Goal: Contribute content: Contribute content

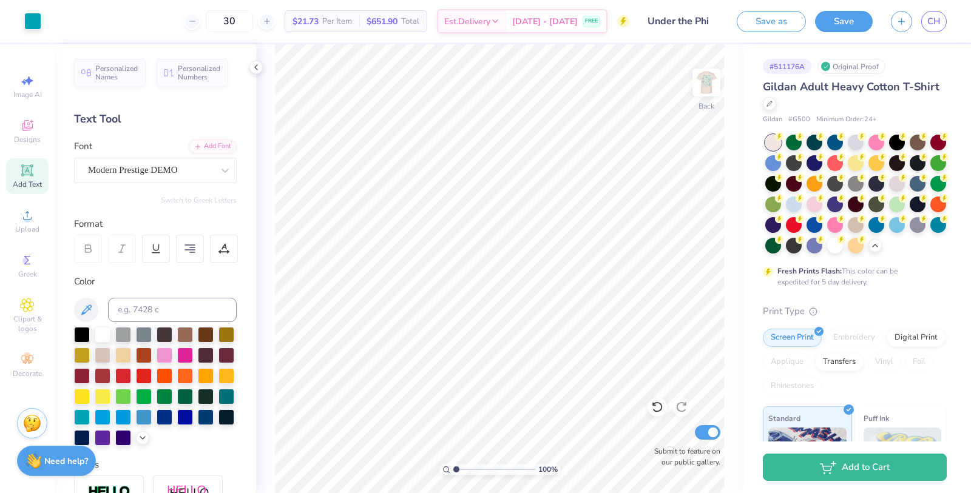
scroll to position [38, 0]
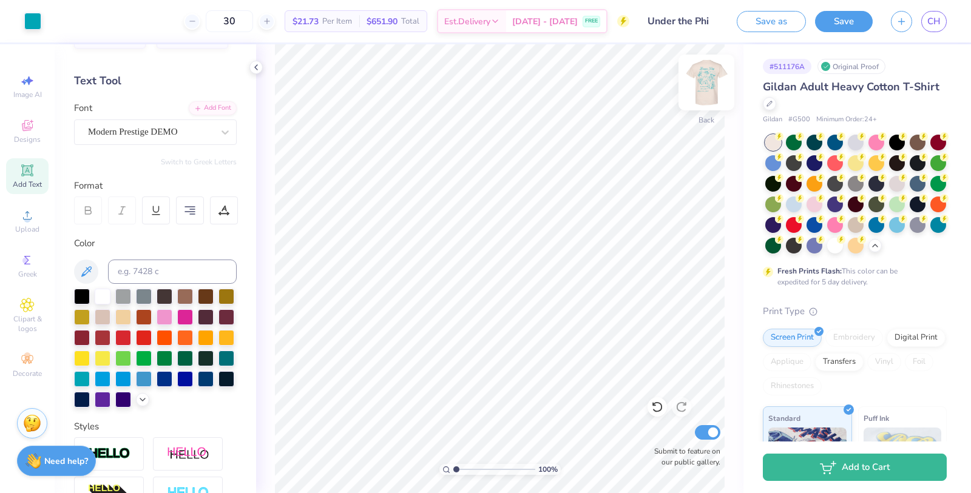
click at [709, 83] on img at bounding box center [706, 82] width 49 height 49
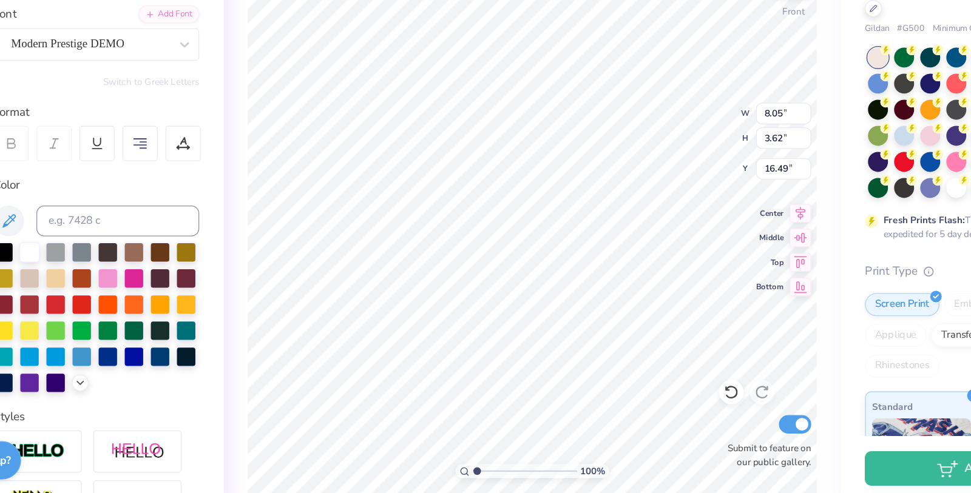
scroll to position [2, 1]
type textarea "under the phi crush party 12 ,2025"
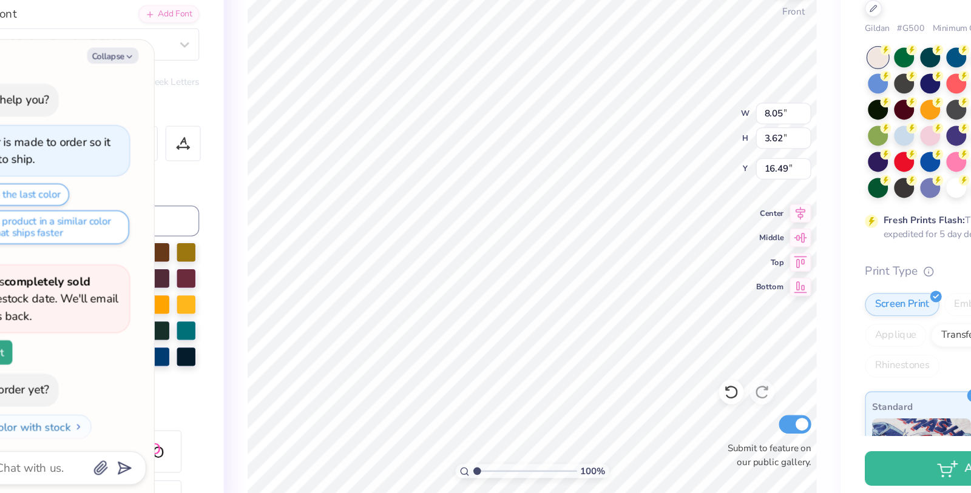
scroll to position [152, 0]
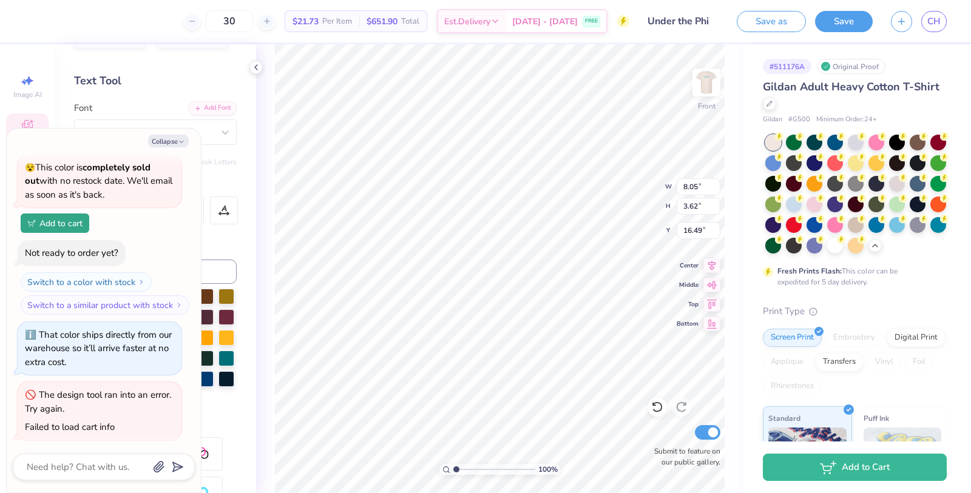
click at [833, 26] on button "Save" at bounding box center [844, 21] width 58 height 21
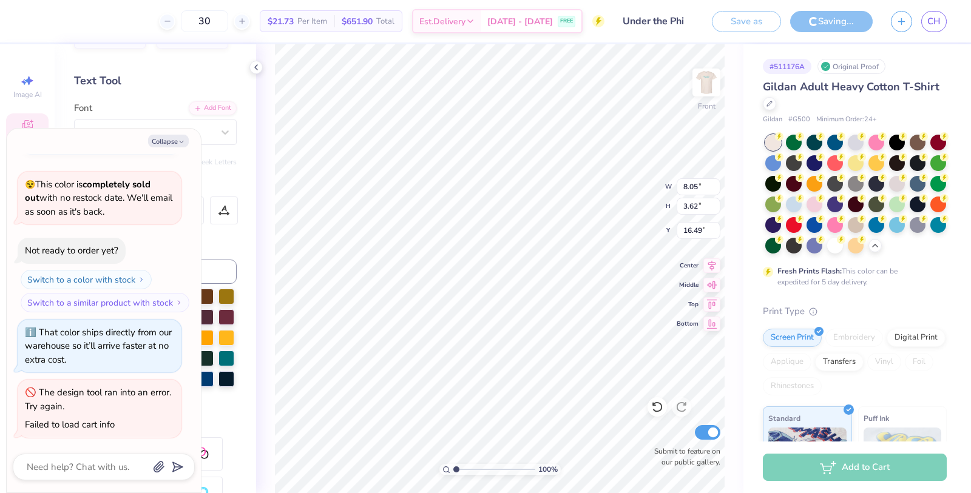
type textarea "x"
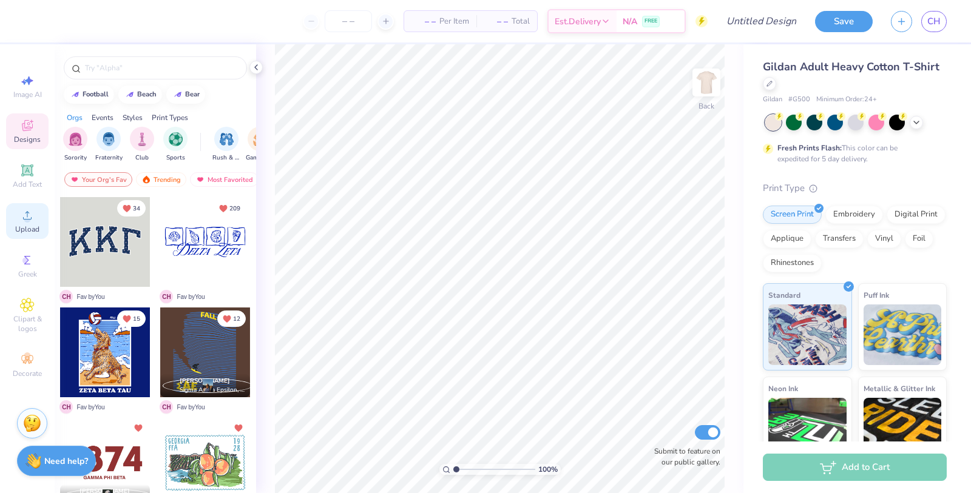
click at [21, 231] on span "Upload" at bounding box center [27, 230] width 24 height 10
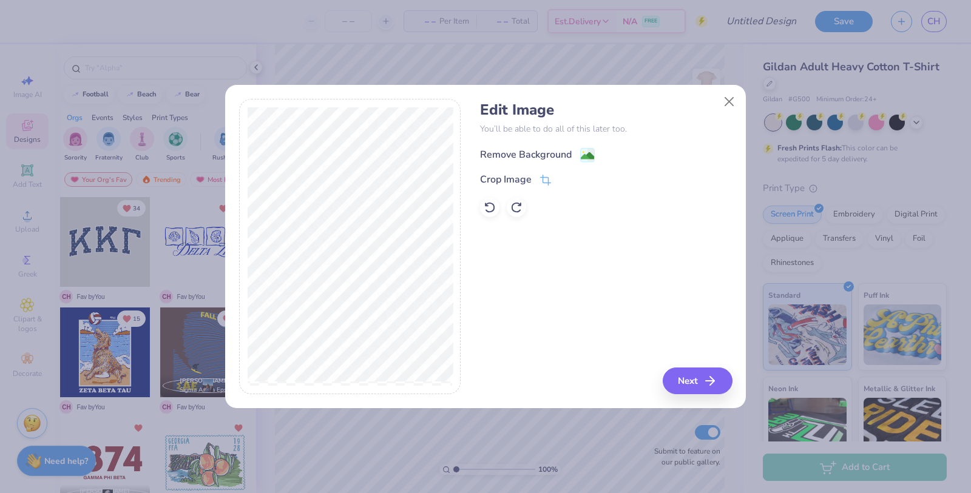
click at [592, 150] on image at bounding box center [587, 155] width 13 height 13
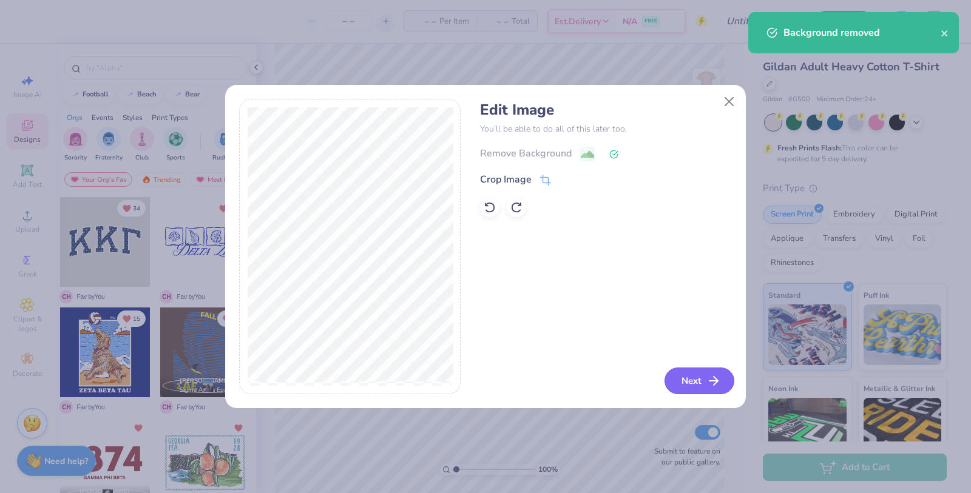
click at [697, 383] on button "Next" at bounding box center [699, 381] width 70 height 27
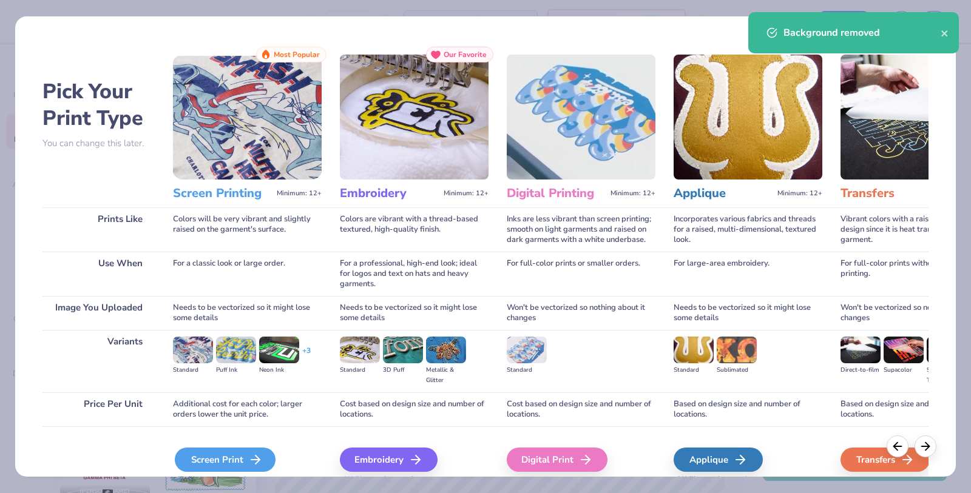
click at [229, 453] on div "Screen Print" at bounding box center [225, 460] width 101 height 24
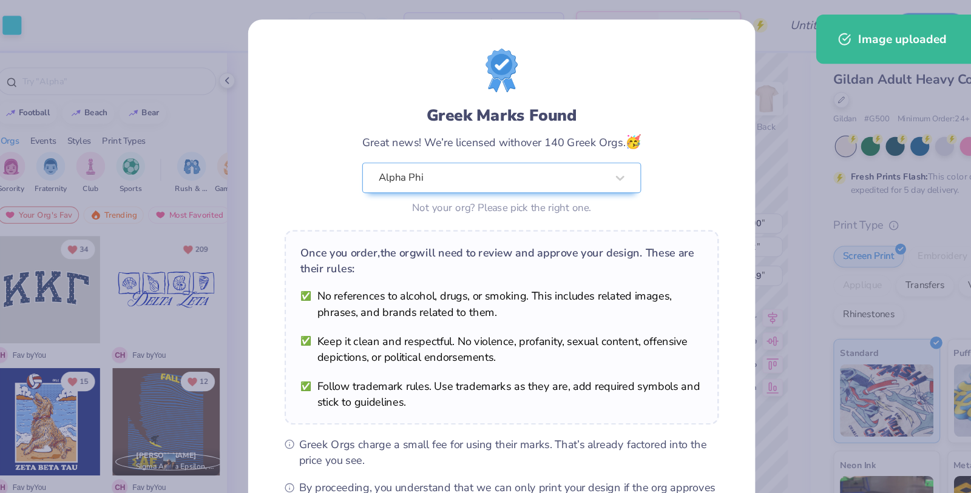
scroll to position [72, 0]
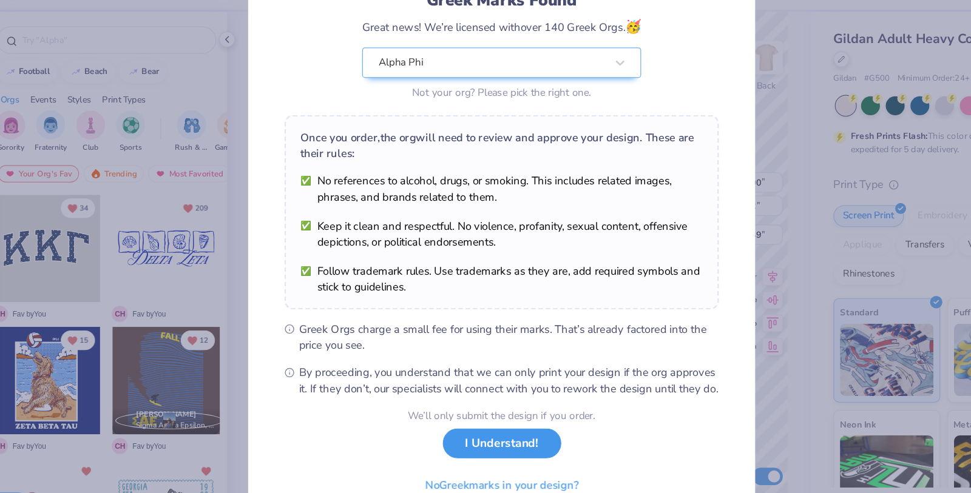
click at [509, 407] on button "I Understand!" at bounding box center [485, 405] width 99 height 25
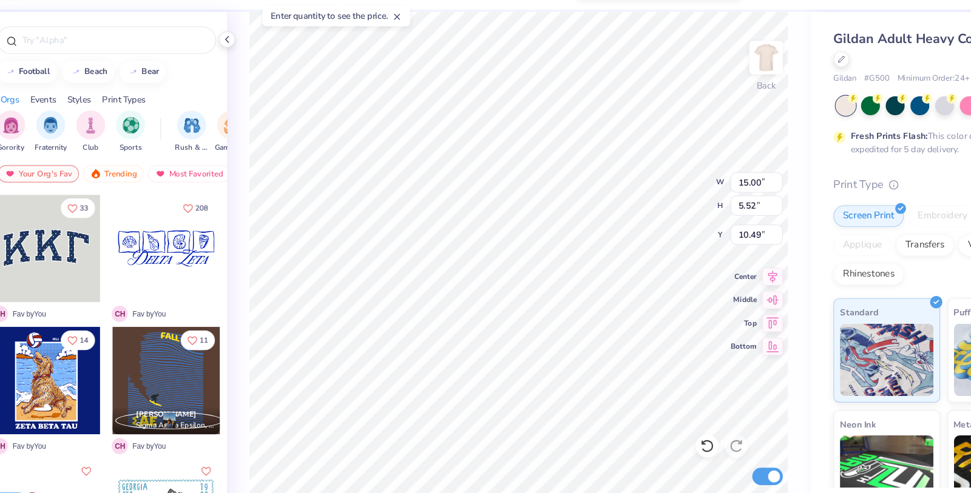
scroll to position [0, 0]
type input "6.95"
type input "2.56"
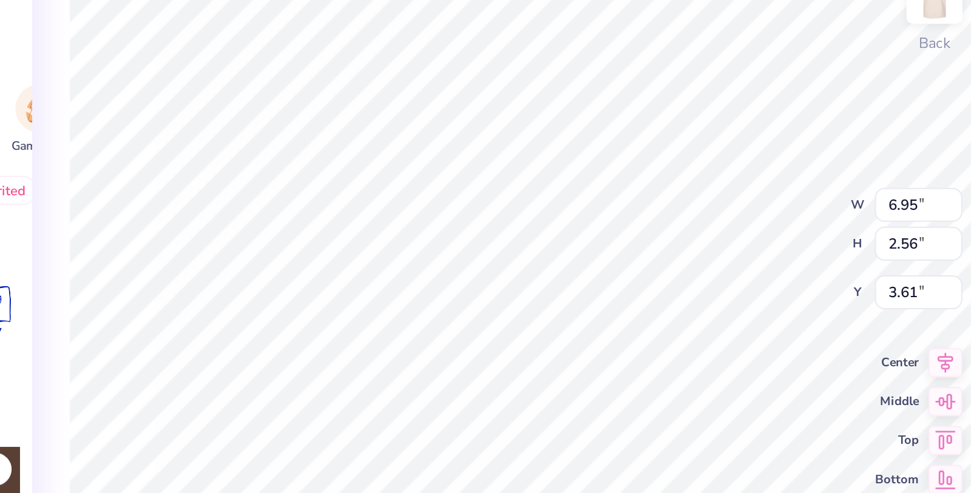
type input "3.36"
type input "9.90"
type input "3.64"
type input "3.30"
type input "7.57"
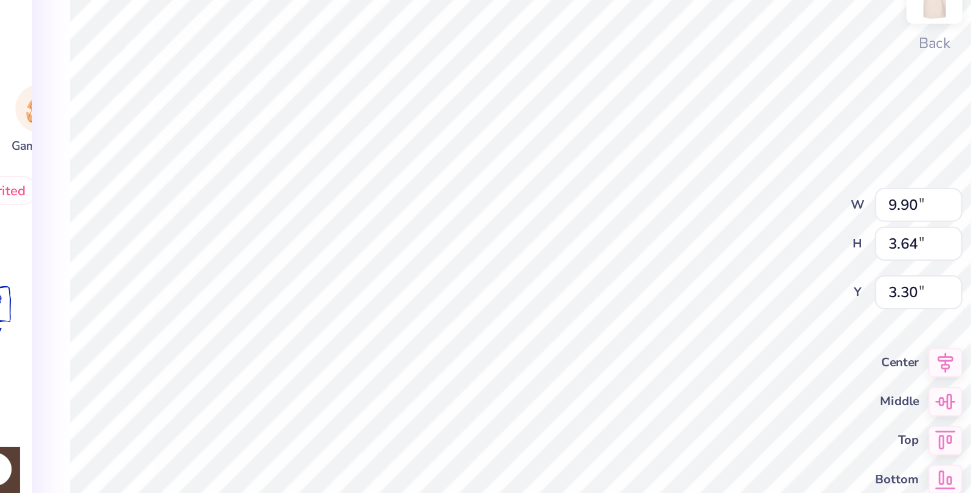
type input "2.78"
type input "3.28"
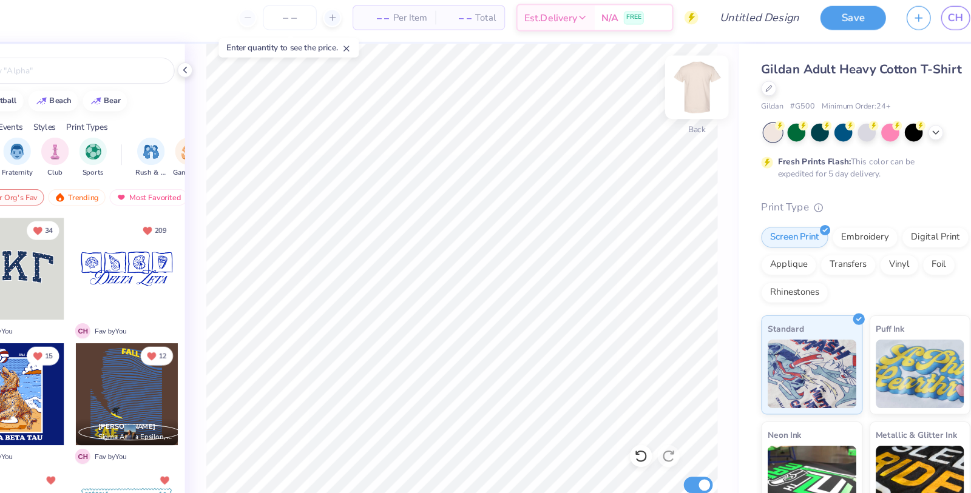
click at [691, 86] on div at bounding box center [706, 83] width 56 height 56
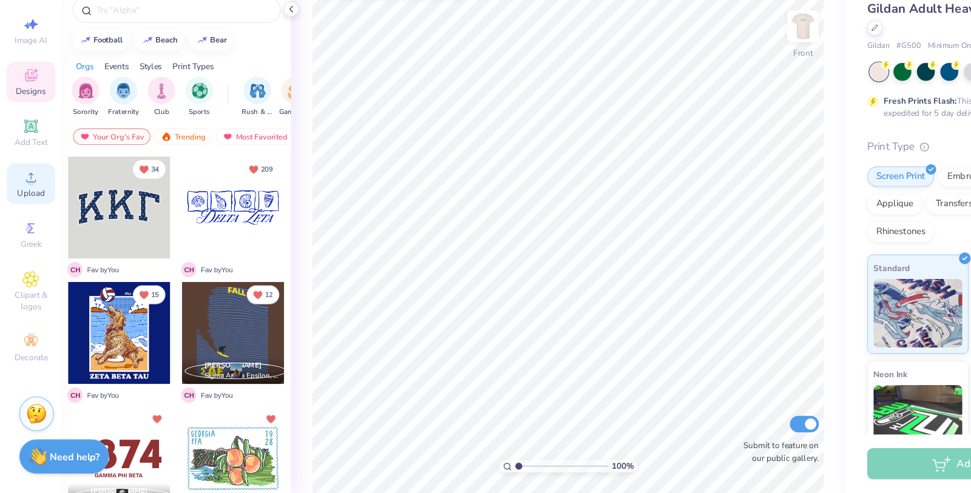
click at [22, 225] on div "Upload" at bounding box center [27, 221] width 42 height 36
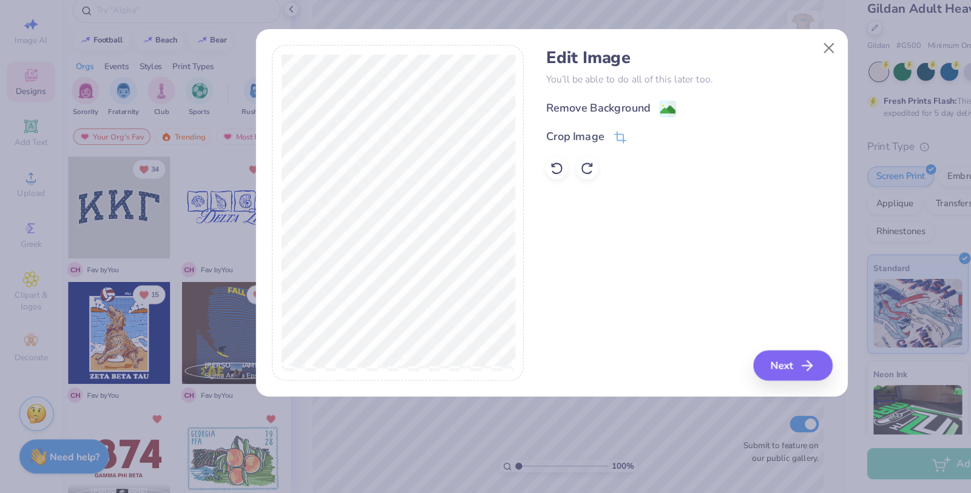
click at [556, 156] on div "Remove Background" at bounding box center [526, 154] width 92 height 15
click at [704, 383] on button "Next" at bounding box center [699, 381] width 70 height 27
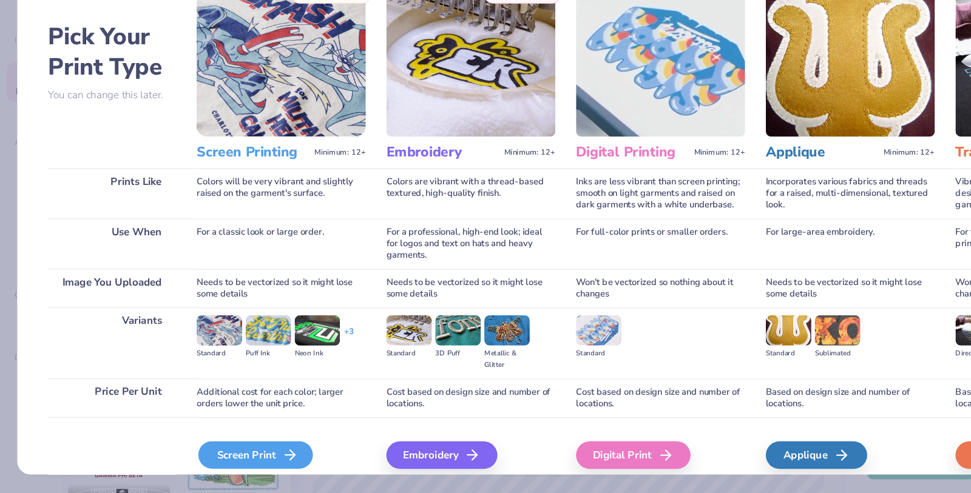
click at [223, 459] on div "Screen Print" at bounding box center [225, 460] width 101 height 24
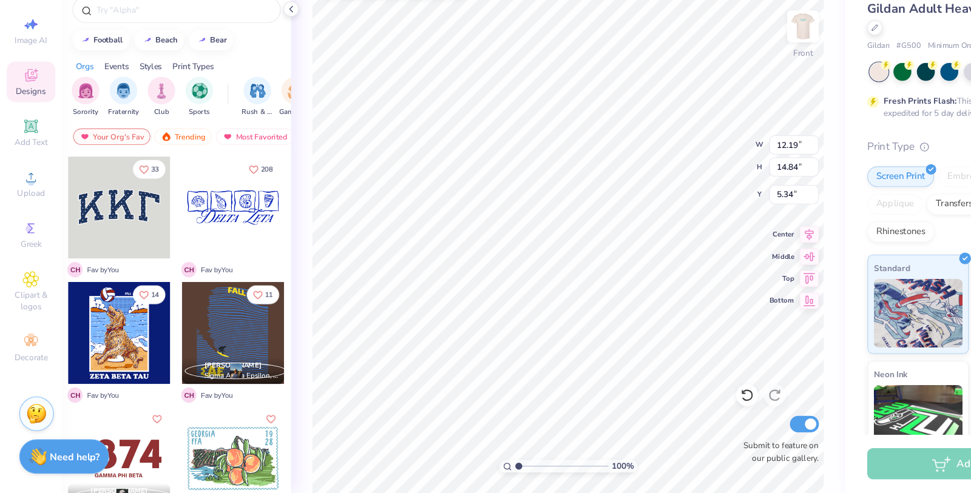
type input "12.19"
type input "14.84"
type input "3.88"
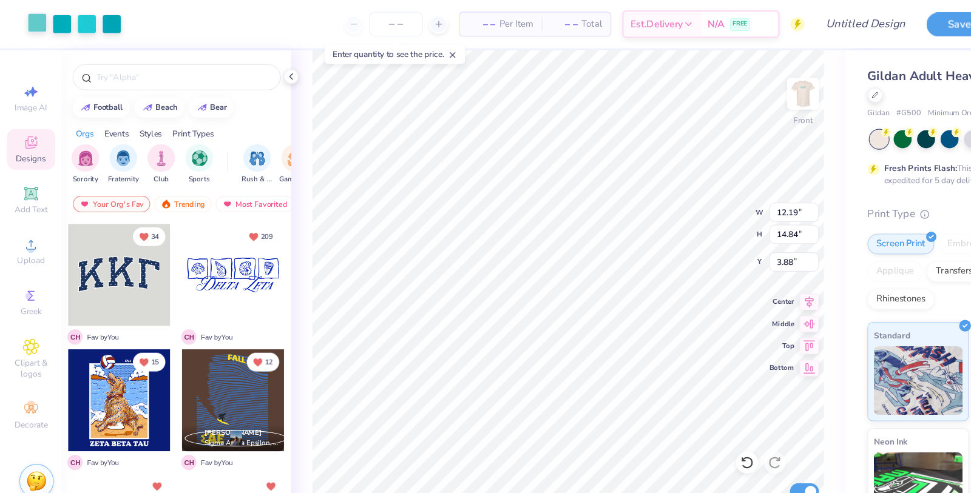
click at [27, 16] on div at bounding box center [32, 20] width 17 height 17
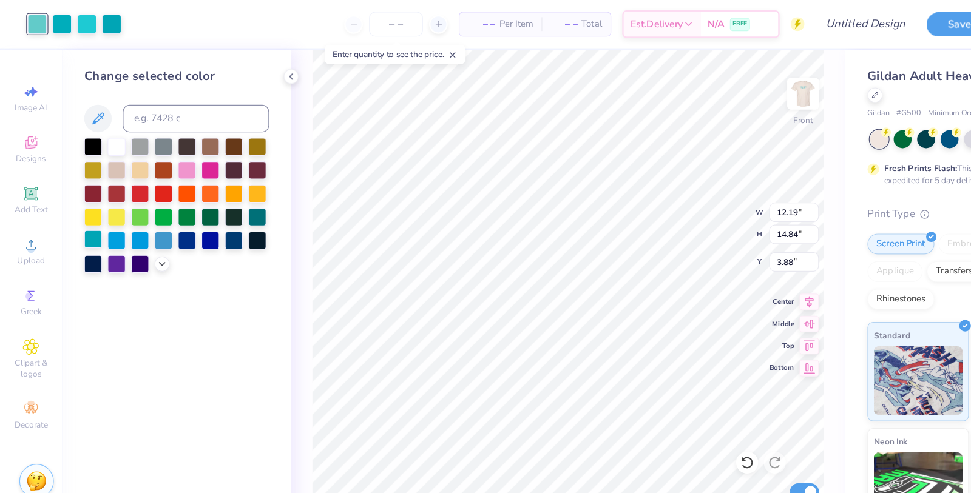
click at [85, 209] on div at bounding box center [82, 211] width 16 height 16
click at [59, 21] on div at bounding box center [54, 20] width 17 height 17
click at [84, 209] on div at bounding box center [82, 211] width 16 height 16
click at [52, 28] on div at bounding box center [54, 20] width 17 height 17
drag, startPoint x: 82, startPoint y: 208, endPoint x: 54, endPoint y: 81, distance: 129.9
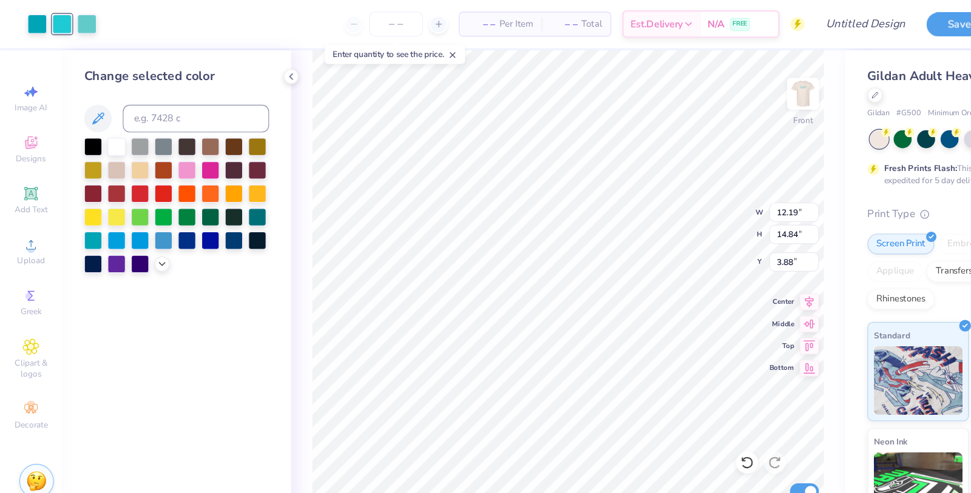
click at [82, 208] on div at bounding box center [82, 212] width 16 height 16
click at [55, 13] on div at bounding box center [54, 20] width 17 height 17
click at [87, 206] on div at bounding box center [82, 211] width 16 height 16
click at [62, 14] on div at bounding box center [54, 20] width 17 height 17
click at [83, 208] on div at bounding box center [82, 211] width 16 height 16
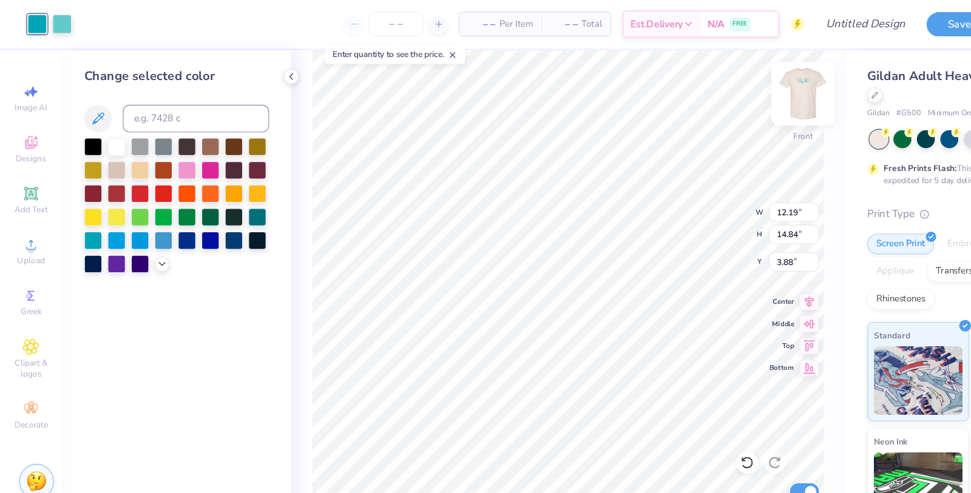
click at [699, 93] on img at bounding box center [706, 82] width 49 height 49
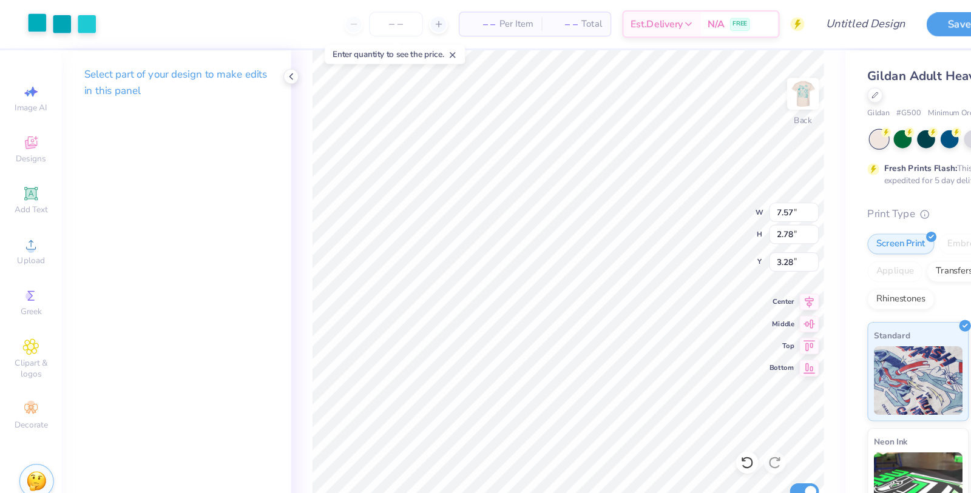
click at [34, 25] on div at bounding box center [32, 20] width 17 height 17
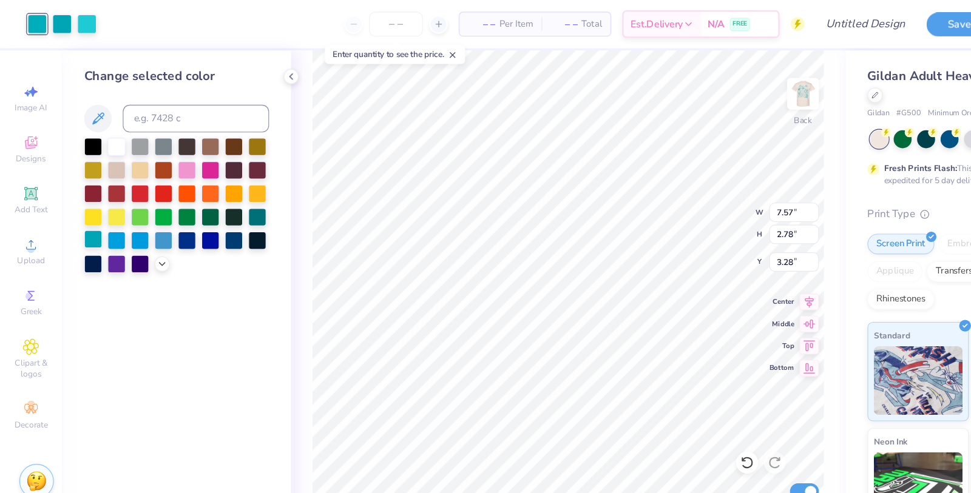
click at [87, 215] on div at bounding box center [82, 211] width 16 height 16
click at [53, 22] on div at bounding box center [54, 20] width 17 height 17
click at [85, 211] on div at bounding box center [82, 211] width 16 height 16
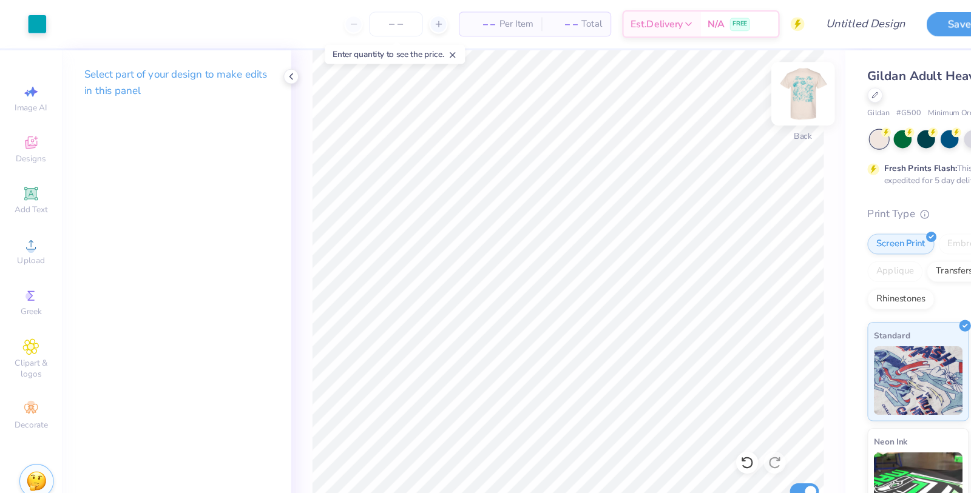
click at [711, 93] on img at bounding box center [706, 82] width 49 height 49
click at [50, 19] on div at bounding box center [54, 20] width 17 height 17
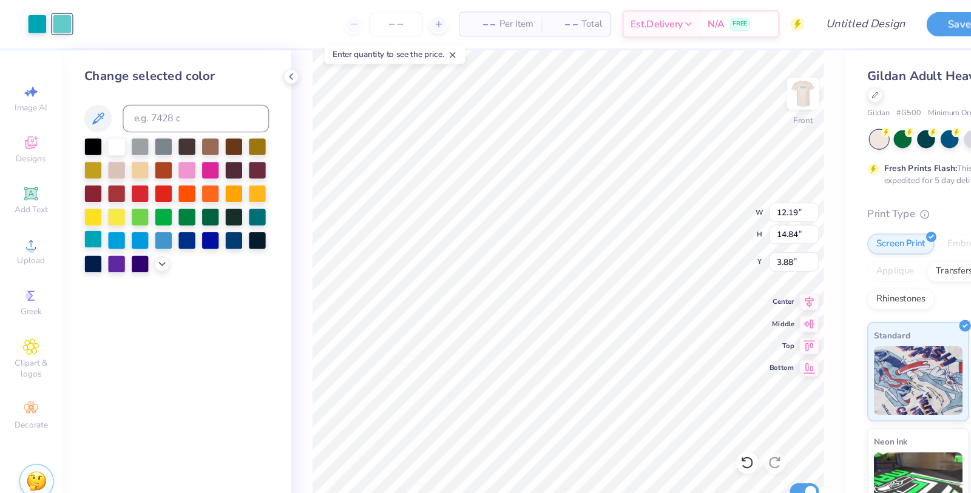
click at [84, 208] on div at bounding box center [82, 211] width 16 height 16
click at [57, 24] on div at bounding box center [54, 20] width 17 height 17
click at [135, 107] on input at bounding box center [172, 104] width 129 height 24
type input "7710"
click at [48, 25] on div at bounding box center [54, 20] width 17 height 17
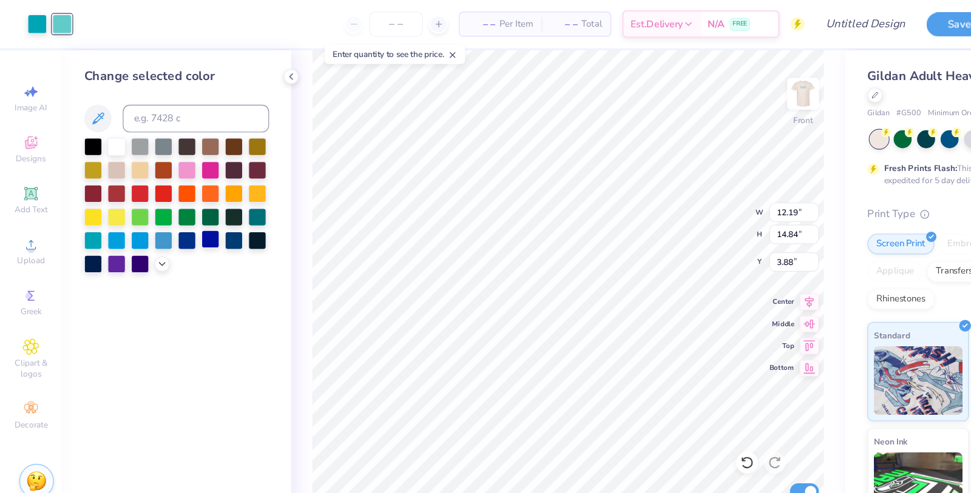
click at [183, 208] on div at bounding box center [185, 211] width 16 height 16
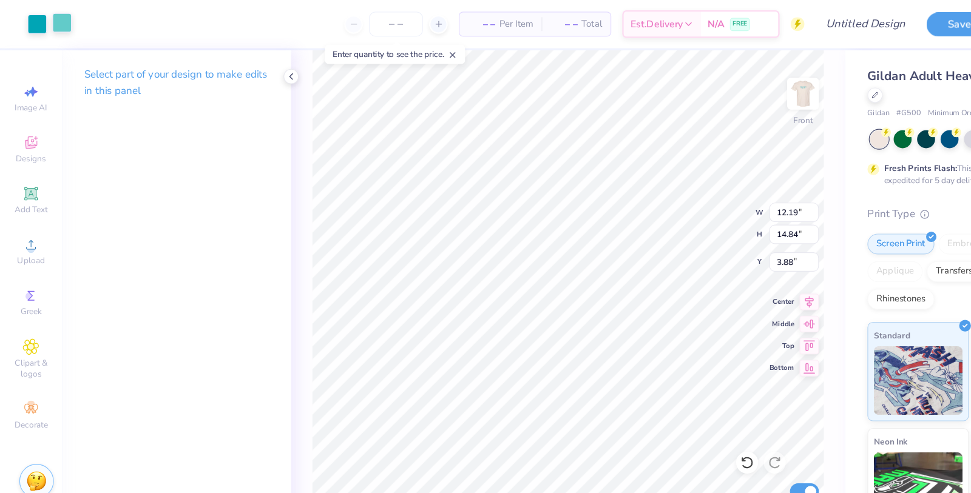
click at [59, 18] on div at bounding box center [54, 20] width 17 height 17
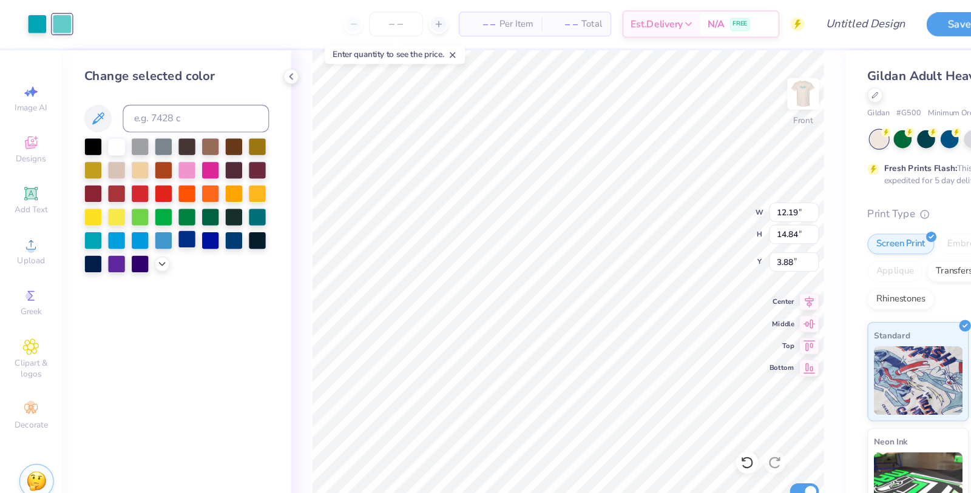
click at [163, 217] on div at bounding box center [165, 211] width 16 height 16
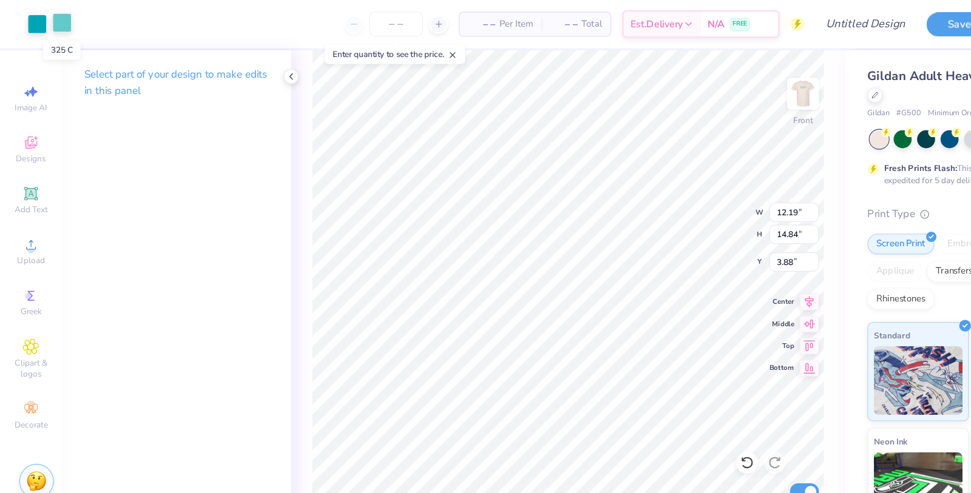
click at [54, 25] on div at bounding box center [54, 20] width 17 height 17
click at [53, 24] on div at bounding box center [54, 20] width 17 height 17
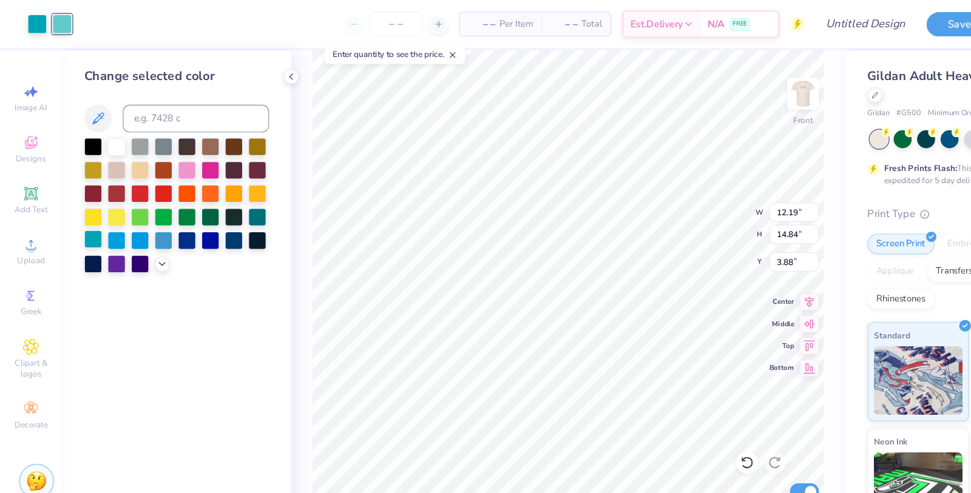
click at [82, 216] on div at bounding box center [82, 211] width 16 height 16
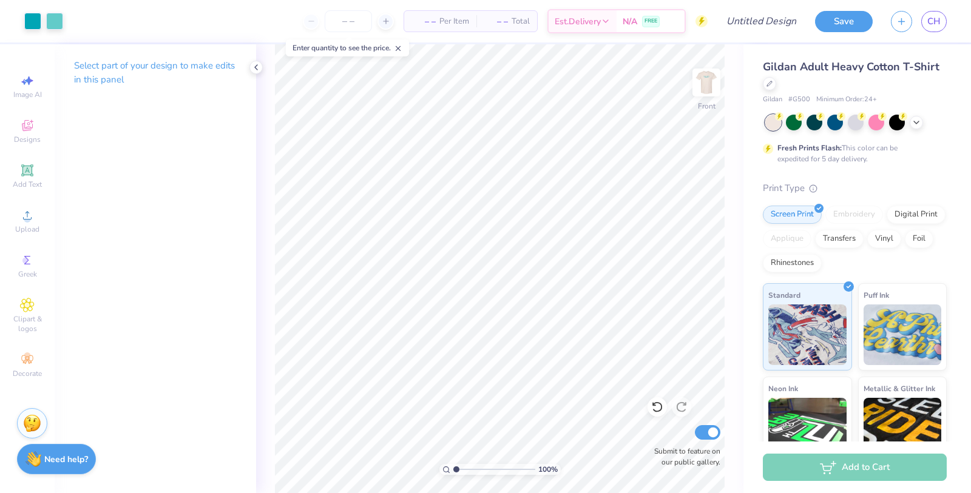
click at [66, 471] on div "Need help? Chat with us." at bounding box center [56, 459] width 79 height 30
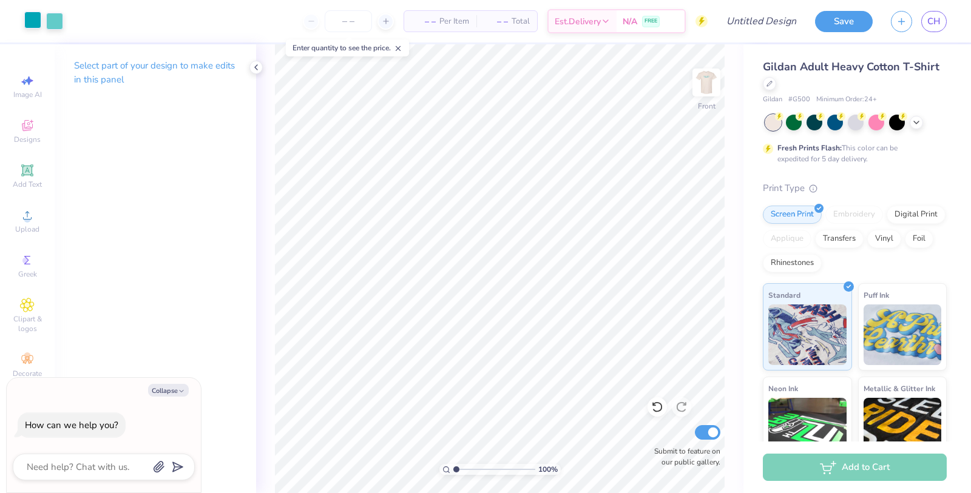
click at [33, 17] on div at bounding box center [32, 20] width 17 height 17
type textarea "x"
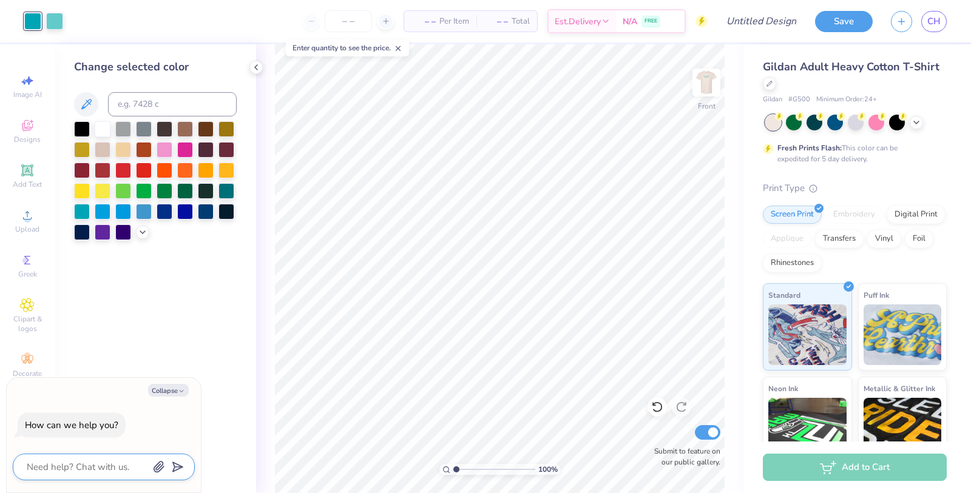
click at [70, 463] on textarea at bounding box center [86, 467] width 123 height 16
type textarea "e"
type textarea "x"
type textarea "e"
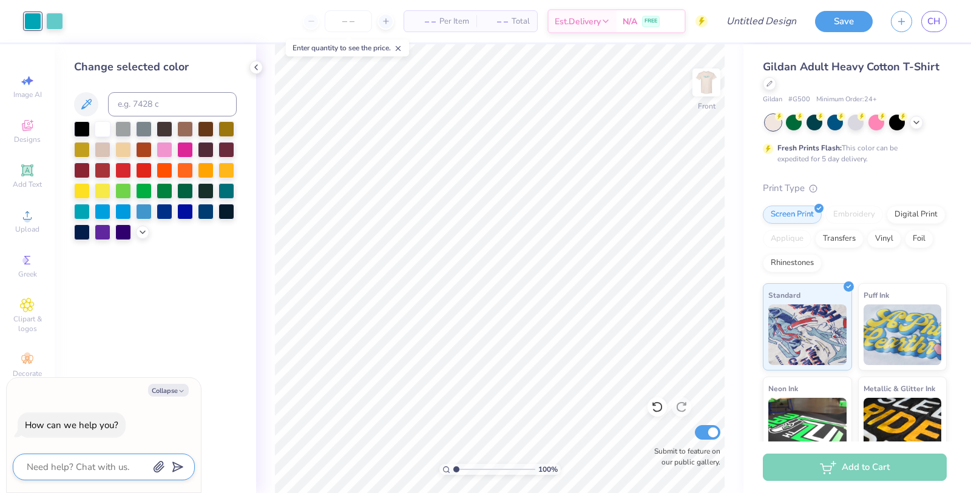
type textarea "x"
type textarea "en"
type textarea "x"
type textarea "enh"
type textarea "x"
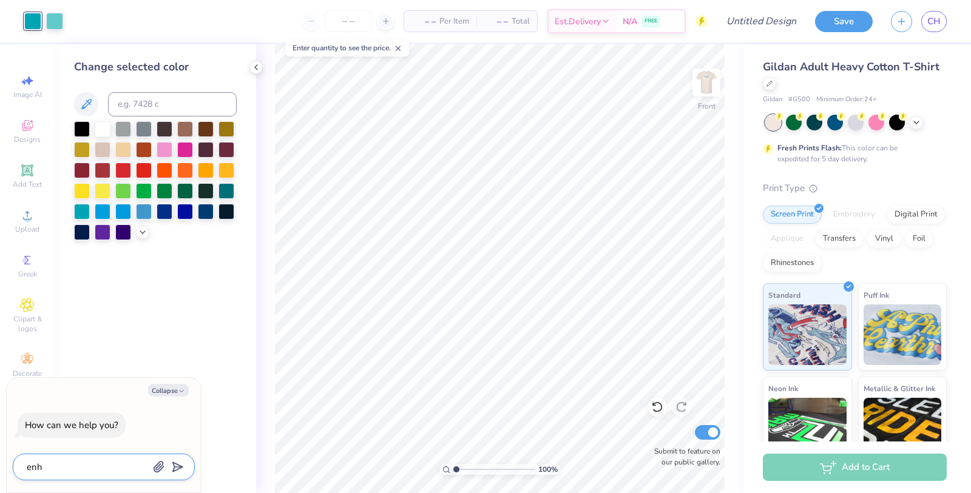
type textarea "enha"
type textarea "x"
type textarea "enhan"
type textarea "x"
type textarea "enhanc"
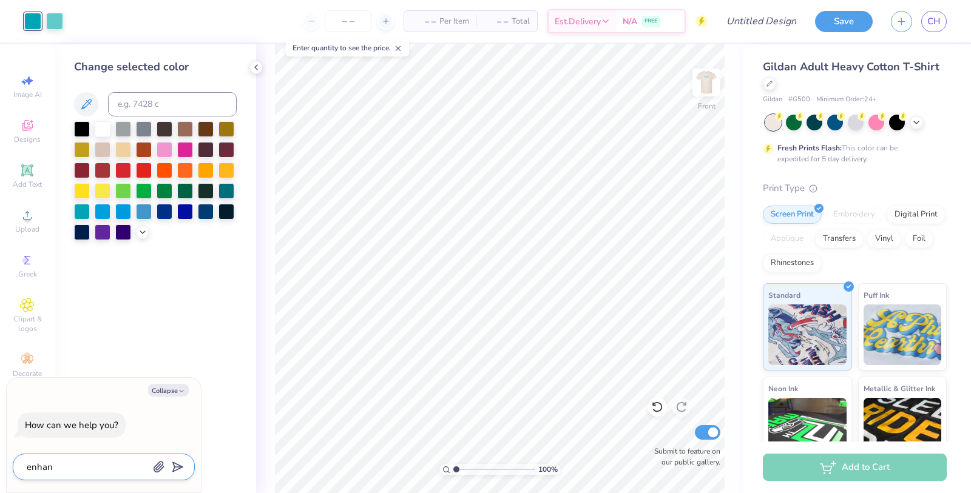
type textarea "x"
type textarea "enhance"
type textarea "x"
type textarea "enhance"
type textarea "x"
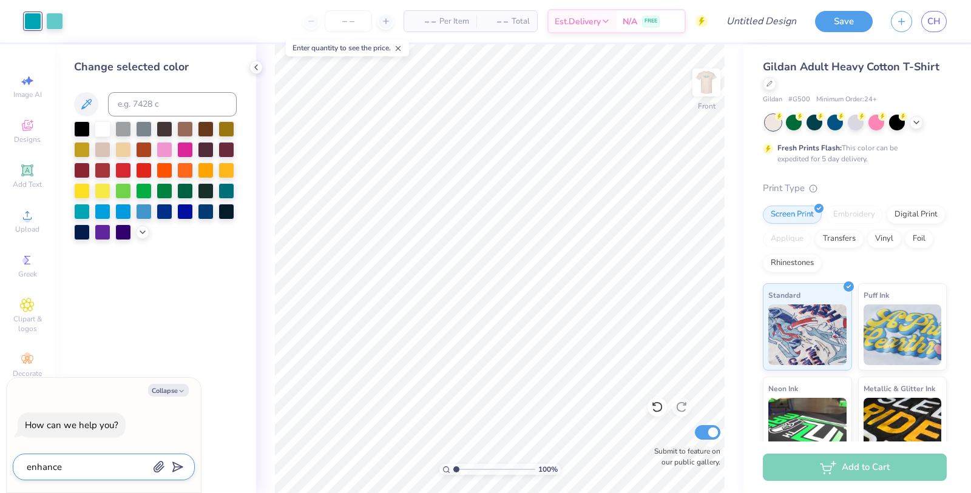
type textarea "enhance t"
type textarea "x"
type textarea "enhance th"
type textarea "x"
type textarea "enhance the"
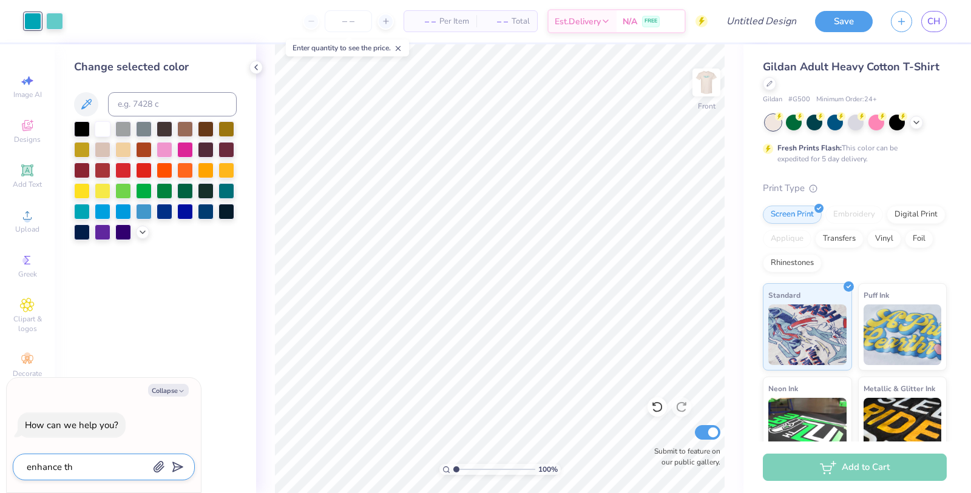
type textarea "x"
type textarea "enhance the"
type textarea "x"
type textarea "enhance the q"
type textarea "x"
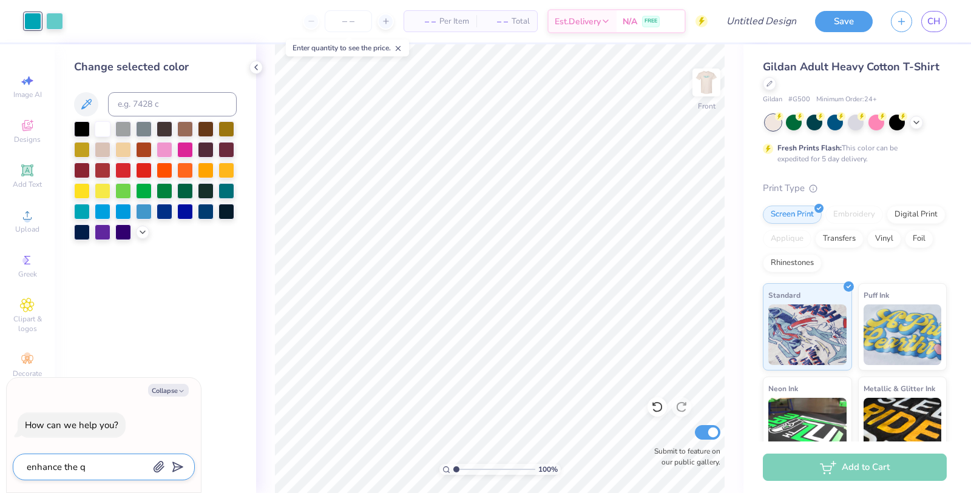
type textarea "enhance the qu"
type textarea "x"
type textarea "enhance the qua"
type textarea "x"
type textarea "enhance the qual"
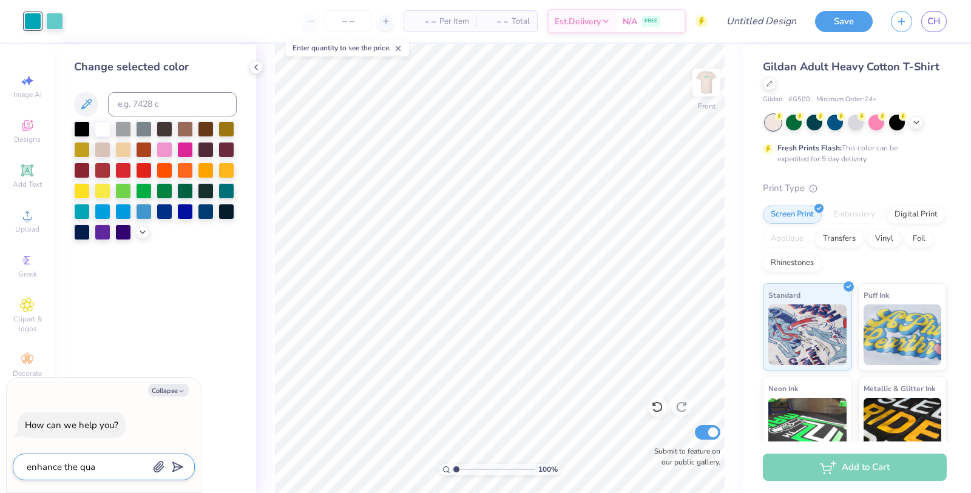
type textarea "x"
type textarea "enhance the quali"
type textarea "x"
type textarea "enhance the qualit"
type textarea "x"
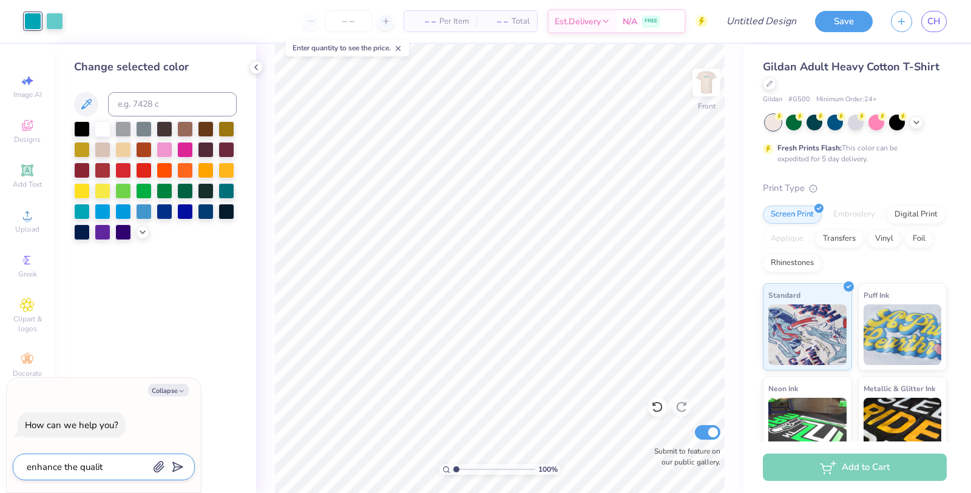
type textarea "enhance the quality"
type textarea "x"
type textarea "enhance the quality"
type textarea "x"
type textarea "enhance the quality o"
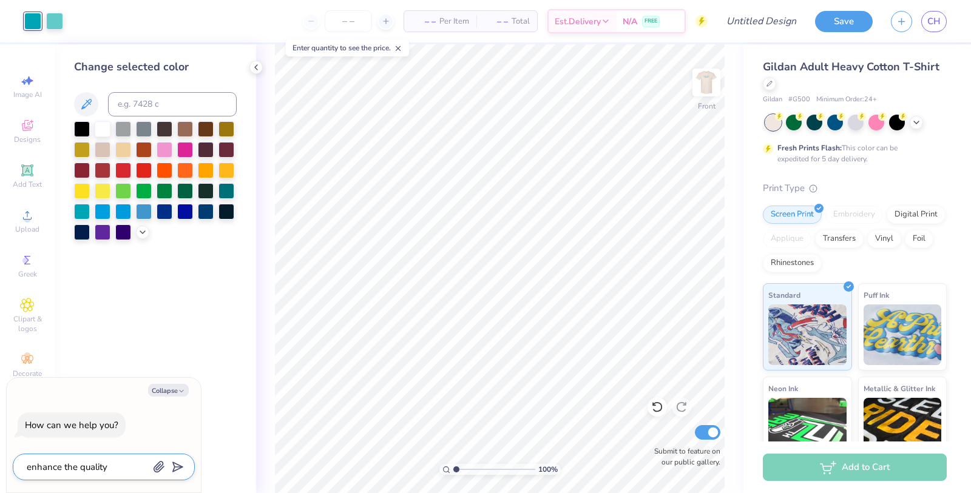
type textarea "x"
type textarea "enhance the quality of"
type textarea "x"
type textarea "enhance the quality of"
type textarea "x"
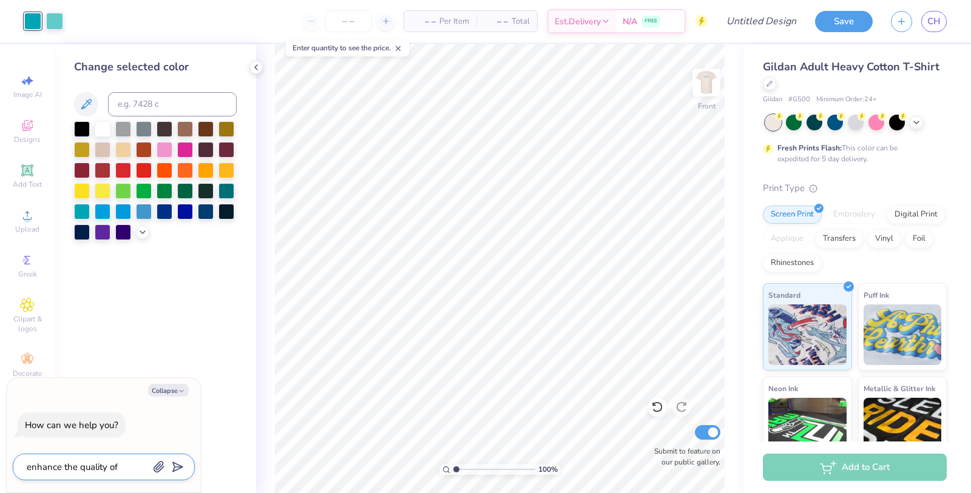
type textarea "enhance the quality of t"
type textarea "x"
type textarea "enhance the quality of th"
type textarea "x"
type textarea "enhance the quality of the"
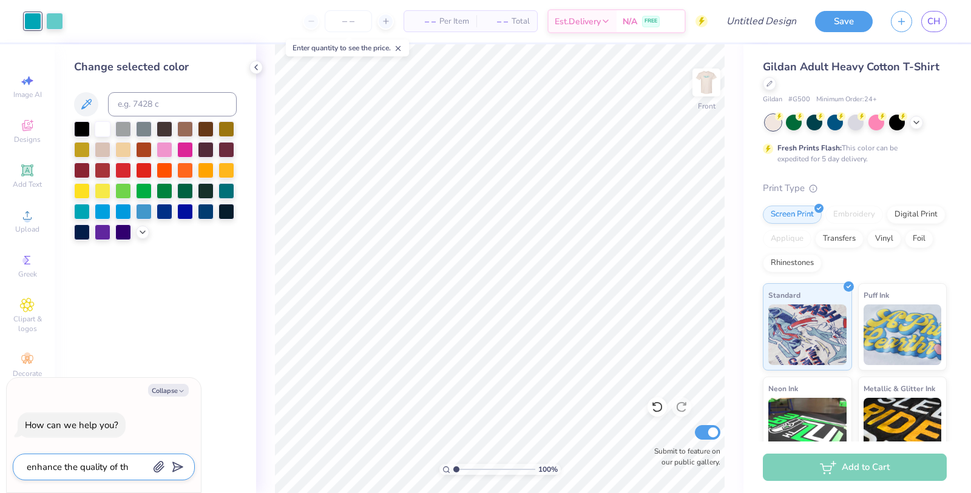
type textarea "x"
type textarea "enhance the quality of the"
type textarea "x"
type textarea "enhance the quality of the i"
type textarea "x"
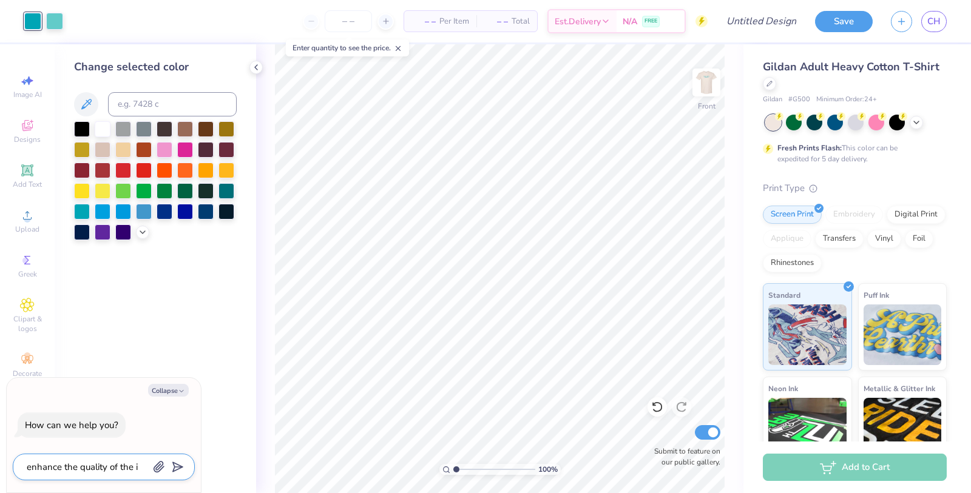
type textarea "enhance the quality of the im"
type textarea "x"
type textarea "enhance the quality of the ima"
type textarea "x"
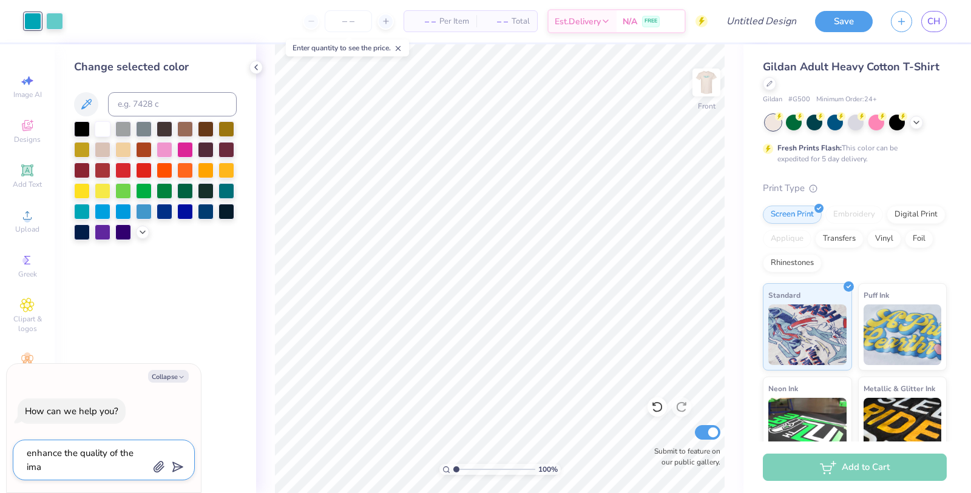
type textarea "enhance the quality of the imag"
type textarea "x"
type textarea "enhance the quality of the image"
type textarea "x"
type textarea "enhance the quality of the image"
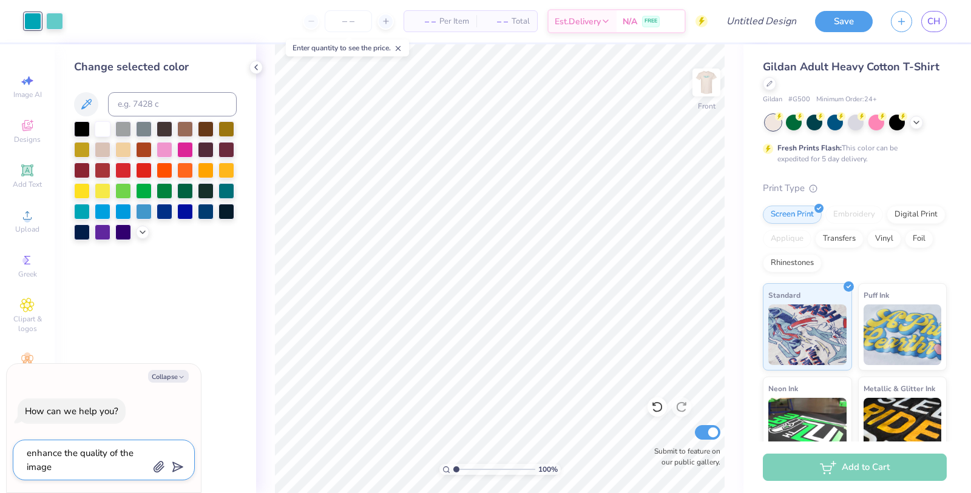
type textarea "x"
type textarea "enhance the quality of the image r"
type textarea "x"
type textarea "enhance the quality of the image re"
type textarea "x"
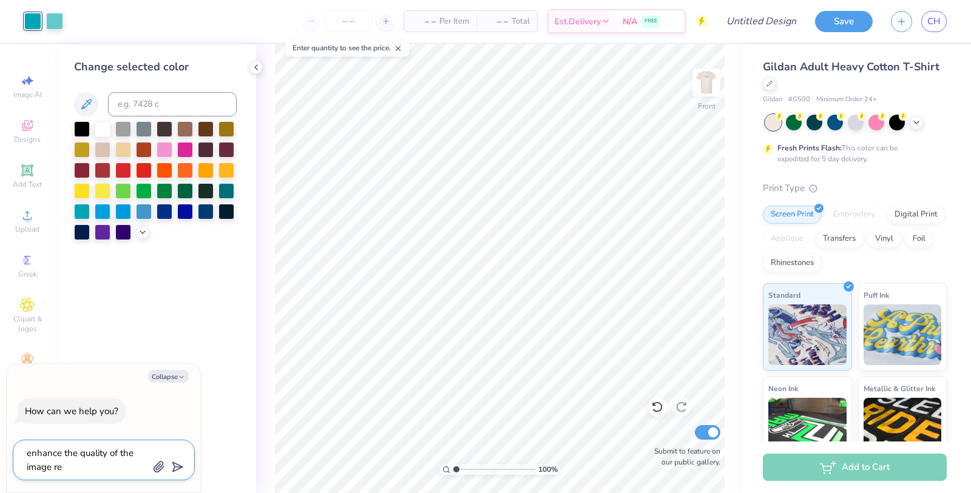
type textarea "enhance the quality of the image res"
type textarea "x"
type textarea "enhance the quality of the image reso"
type textarea "x"
type textarea "enhance the quality of the image resol"
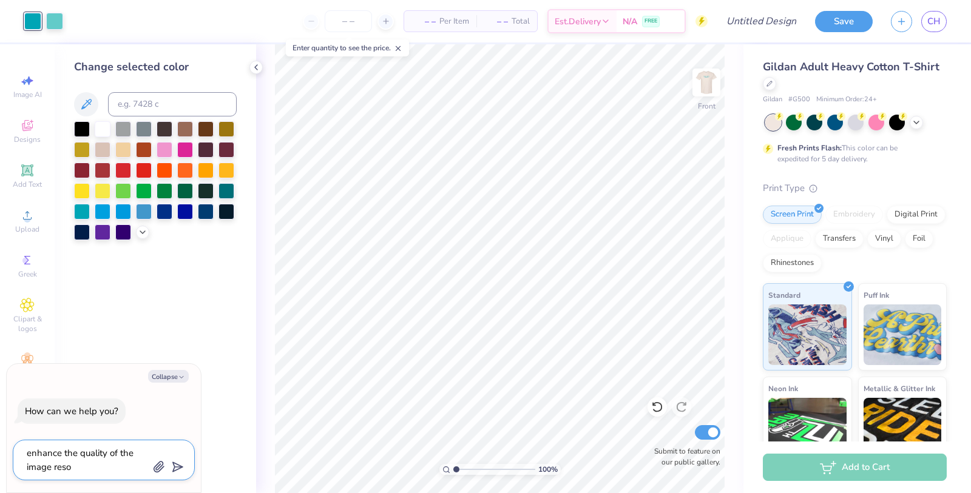
type textarea "x"
type textarea "enhance the quality of the image resolu"
type textarea "x"
type textarea "enhance the quality of the image resolut"
type textarea "x"
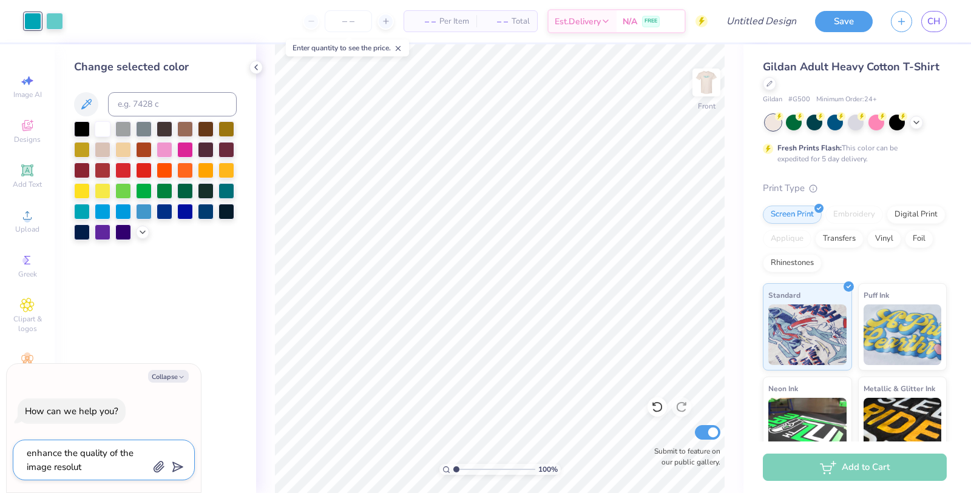
type textarea "enhance the quality of the image resoluti"
type textarea "x"
type textarea "enhance the quality of the image resolutio"
type textarea "x"
type textarea "enhance the quality of the image resolution"
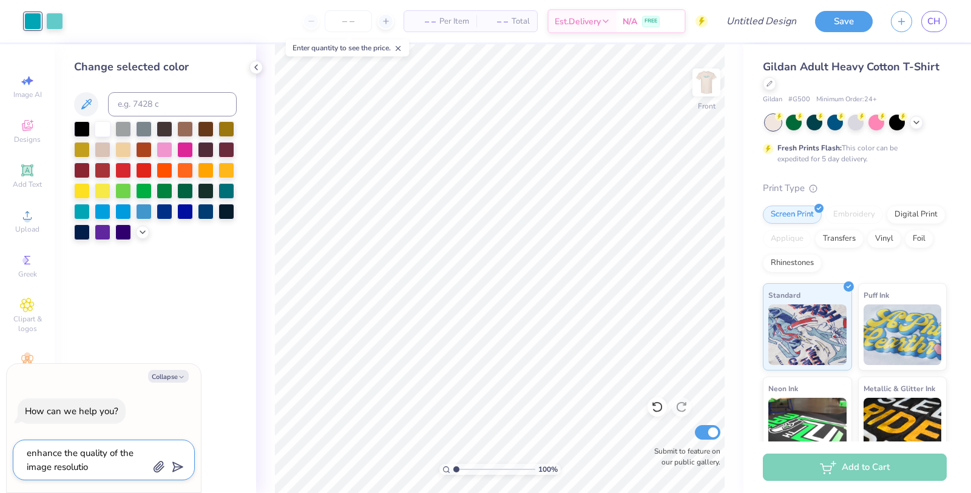
type textarea "x"
type textarea "enhance the quality of the image resolution"
type textarea "x"
type textarea "enhance the quality of the image resolution ("
type textarea "x"
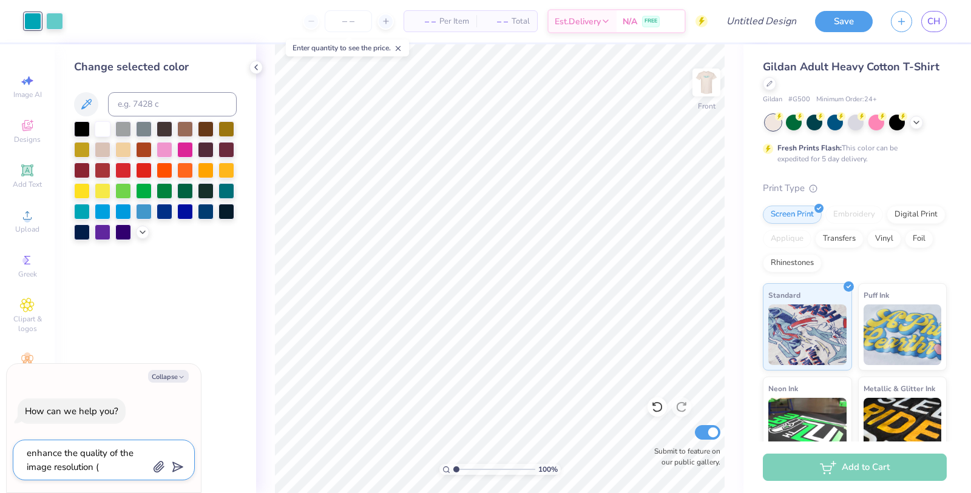
type textarea "enhance the quality of the image resolution (e"
type textarea "x"
type textarea "enhance the quality of the image resolution (es"
type textarea "x"
type textarea "enhance the quality of the image resolution (esop"
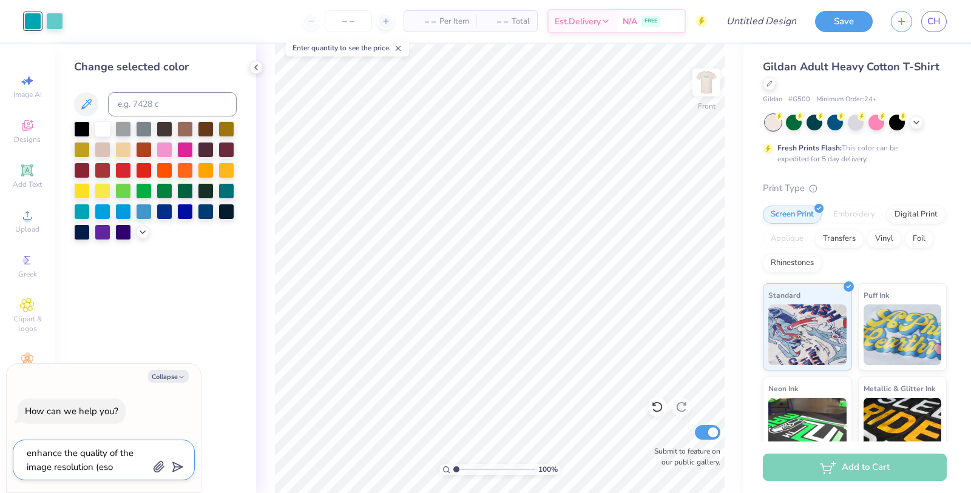
type textarea "x"
type textarea "enhance the quality of the image resolution (esope"
type textarea "x"
type textarea "enhance the quality of the image resolution (esop"
type textarea "x"
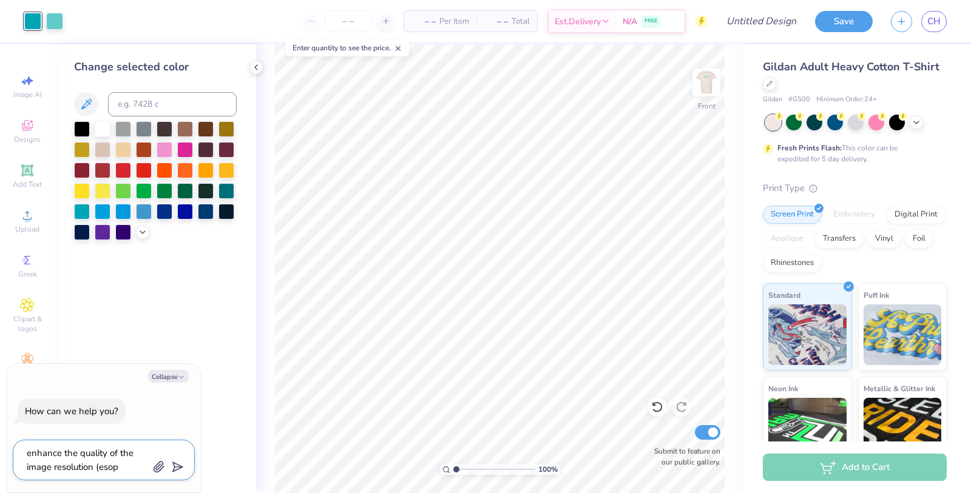
type textarea "enhance the quality of the image resolution (eso"
type textarea "x"
type textarea "enhance the quality of the image resolution (es"
type textarea "x"
type textarea "enhance the quality of the image resolution (esp"
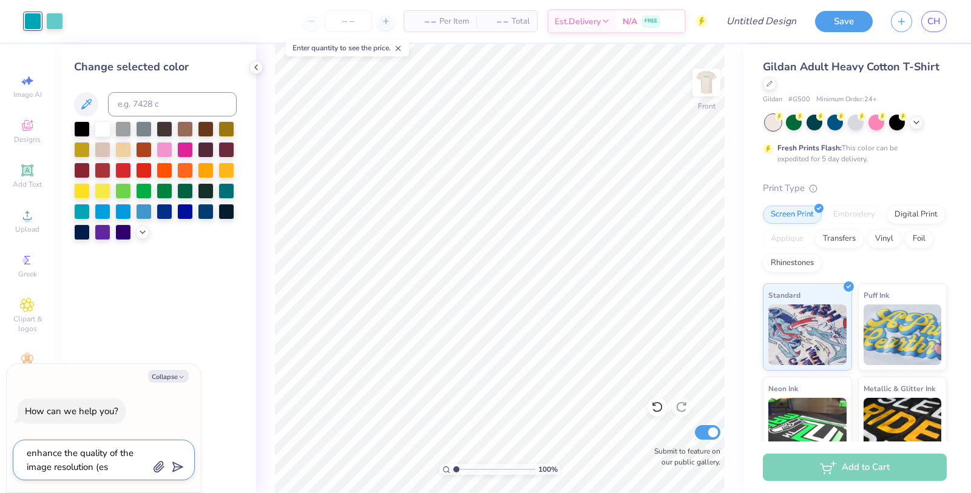
type textarea "x"
type textarea "enhance the quality of the image resolution (espe"
type textarea "x"
type textarea "enhance the quality of the image resolution (espec"
type textarea "x"
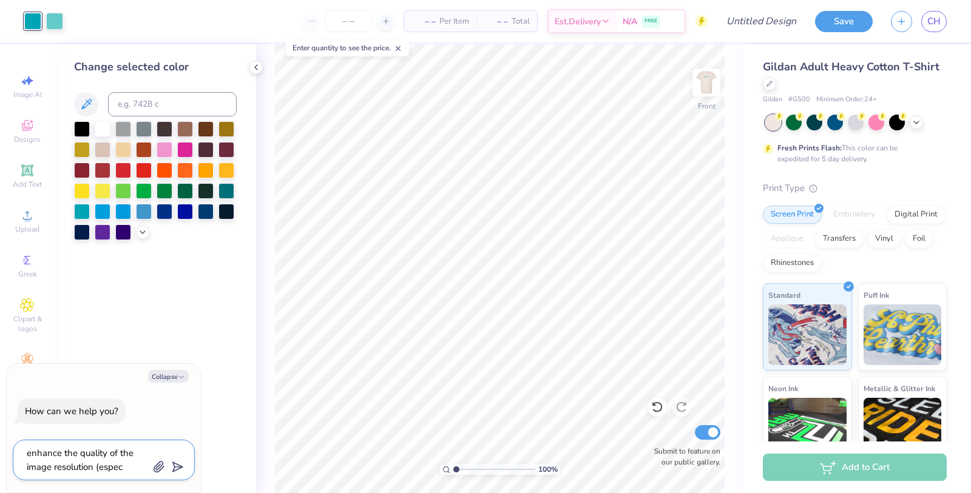
type textarea "enhance the quality of the image resolution (especi"
type textarea "x"
type textarea "enhance the quality of the image resolution (especia"
type textarea "x"
type textarea "enhance the quality of the image resolution (especial"
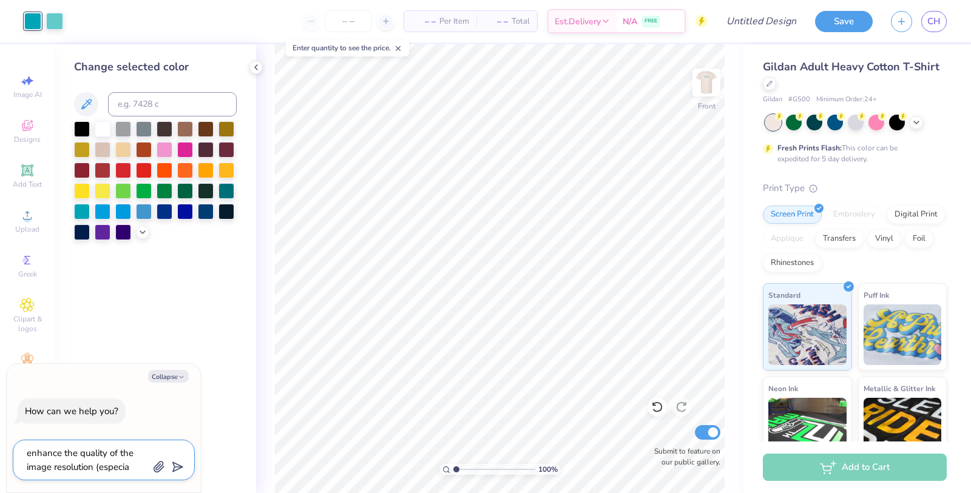
type textarea "x"
type textarea "enhance the quality of the image resolution (especiall"
type textarea "x"
type textarea "enhance the quality of the image resolution (especially"
type textarea "x"
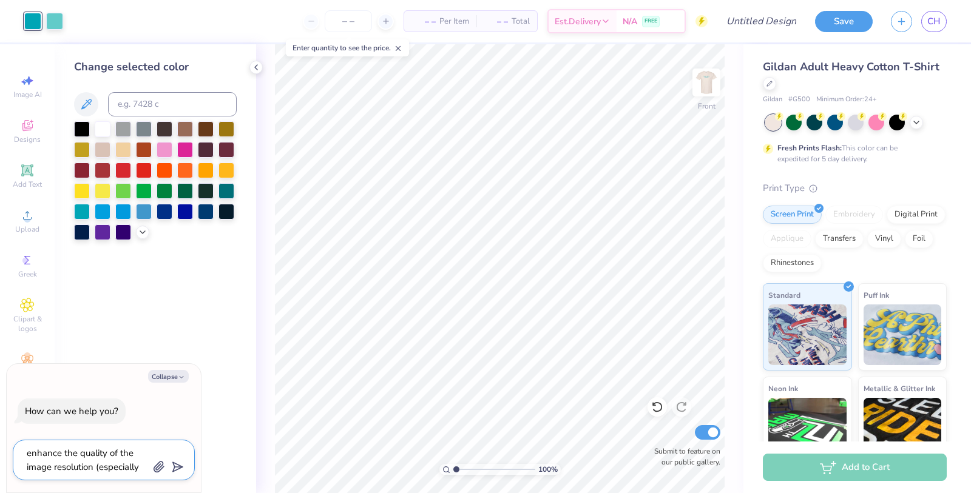
type textarea "enhance the quality of the image resolution (especially"
type textarea "x"
type textarea "enhance the quality of the image resolution (especially o"
type textarea "x"
type textarea "enhance the quality of the image resolution (especially on"
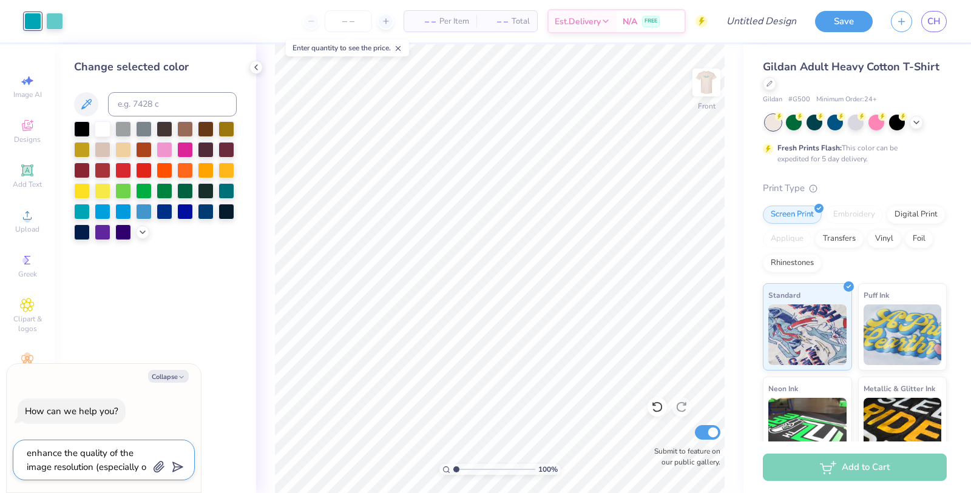
type textarea "x"
type textarea "enhance the quality of the image resolution (especially on"
type textarea "x"
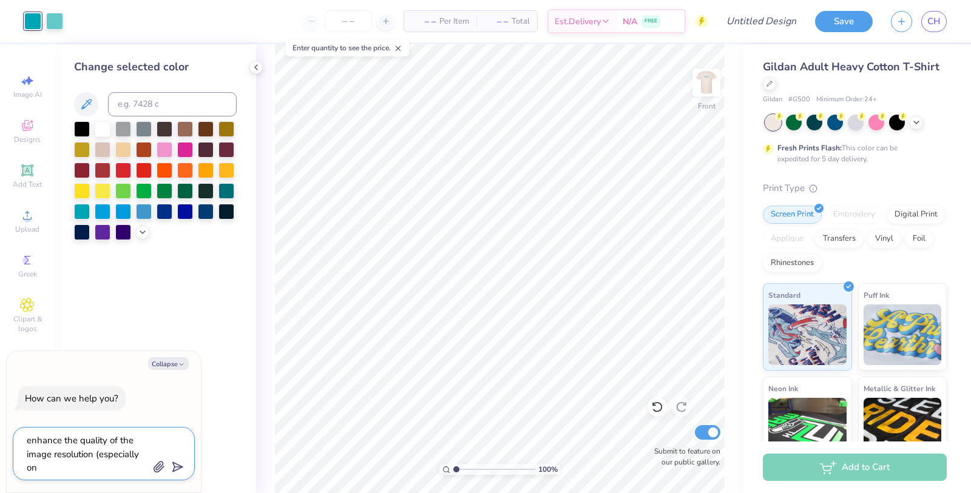
type textarea "enhance the quality of the image resolution (especially on t"
type textarea "x"
type textarea "enhance the quality of the image resolution (especially on th"
type textarea "x"
type textarea "enhance the quality of the image resolution (especially on the"
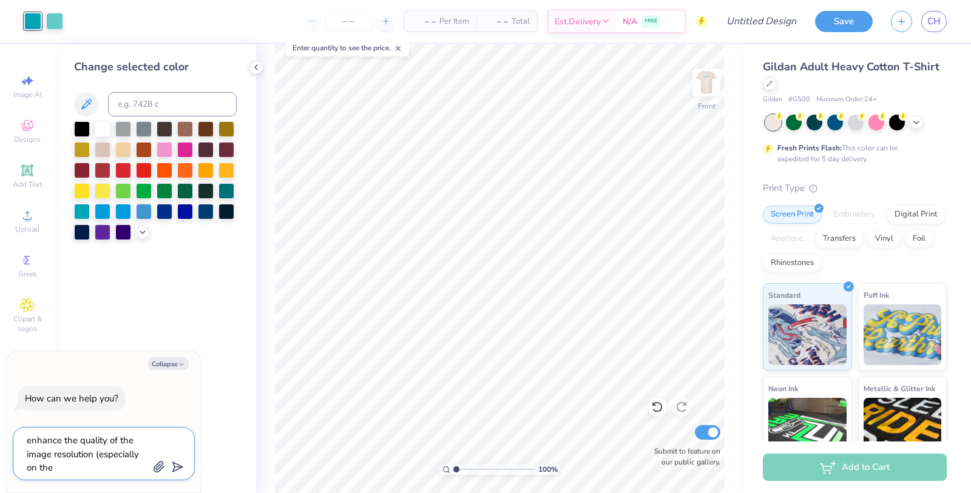
type textarea "x"
type textarea "enhance the quality of the image resolution (especially on the"
type textarea "x"
type textarea "enhance the quality of the image resolution (especially on the c"
type textarea "x"
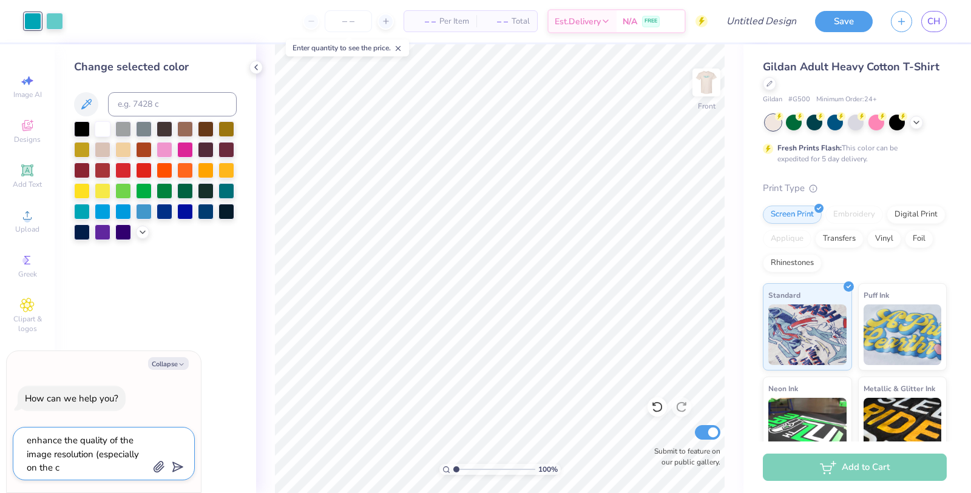
type textarea "enhance the quality of the image resolution (especially on the cu"
type textarea "x"
type textarea "enhance the quality of the image resolution (especially on the cur"
type textarea "x"
type textarea "enhance the quality of the image resolution (especially on the curs"
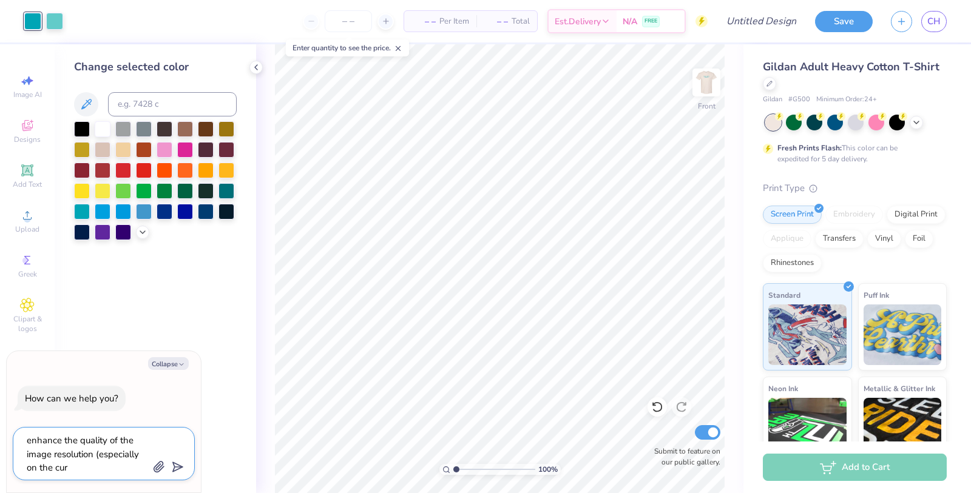
type textarea "x"
type textarea "enhance the quality of the image resolution (especially on the cursi"
type textarea "x"
type textarea "enhance the quality of the image resolution (especially on the cursiv"
type textarea "x"
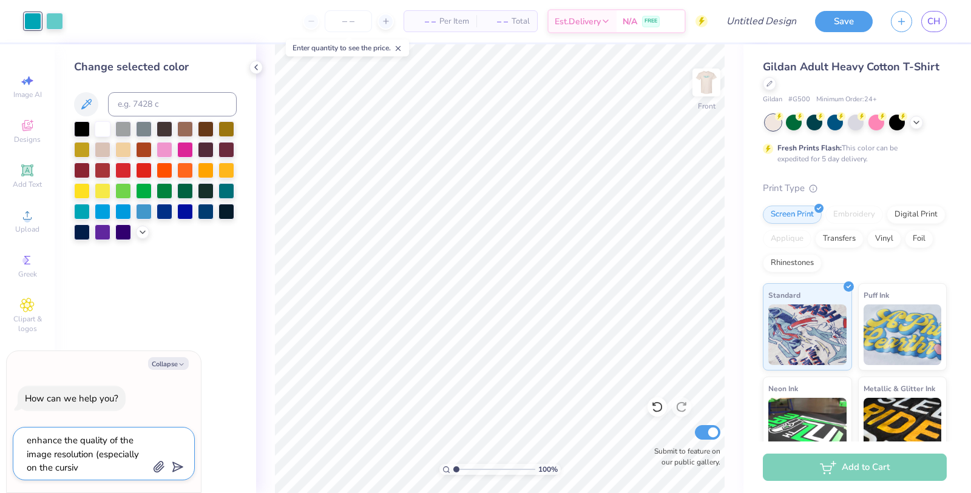
type textarea "enhance the quality of the image resolution (especially on the cursive"
type textarea "x"
type textarea "enhance the quality of the image resolution (especially on the cursive"
type textarea "x"
type textarea "enhance the quality of the image resolution (especially on the cursive o"
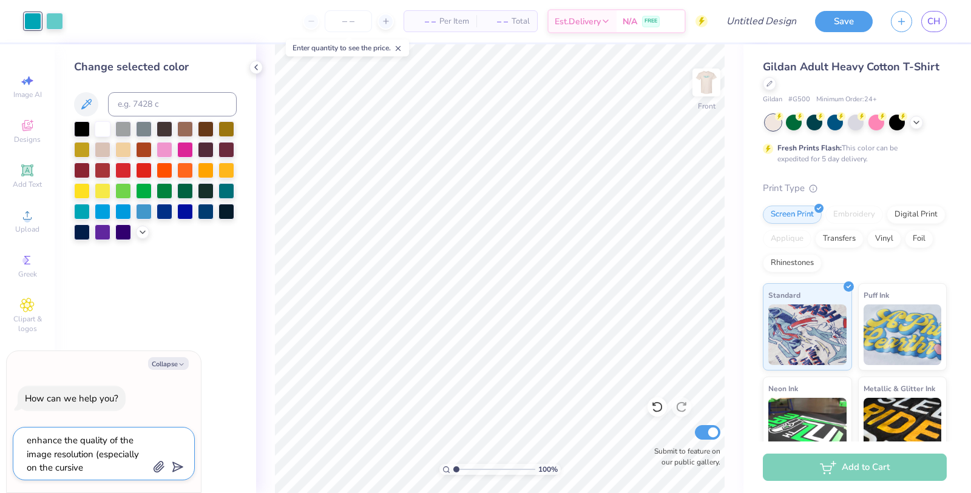
type textarea "x"
type textarea "enhance the quality of the image resolution (especially on the cursive on"
type textarea "x"
type textarea "enhance the quality of the image resolution (especially on the cursive on"
type textarea "x"
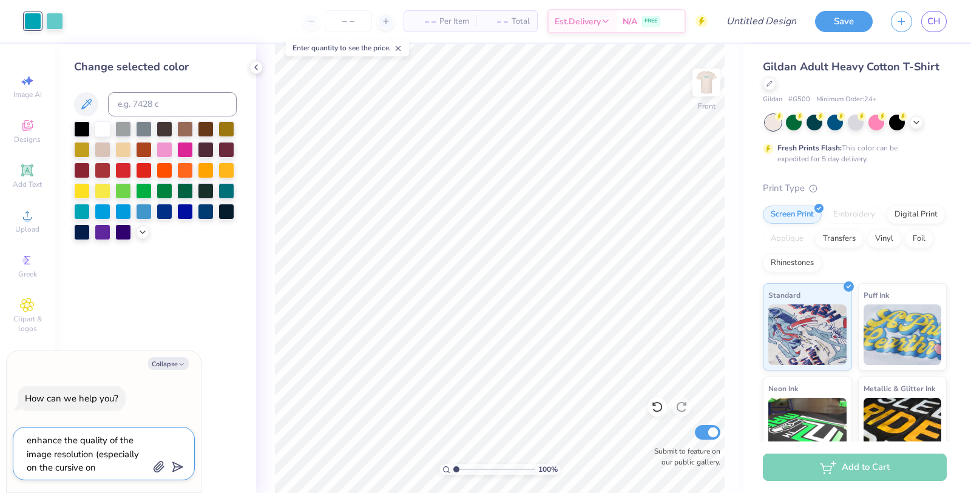
type textarea "enhance the quality of the image resolution (especially on the cursive on t"
type textarea "x"
type textarea "enhance the quality of the image resolution (especially on the cursive on th"
type textarea "x"
type textarea "enhance the quality of the image resolution (especially on the cursive on the"
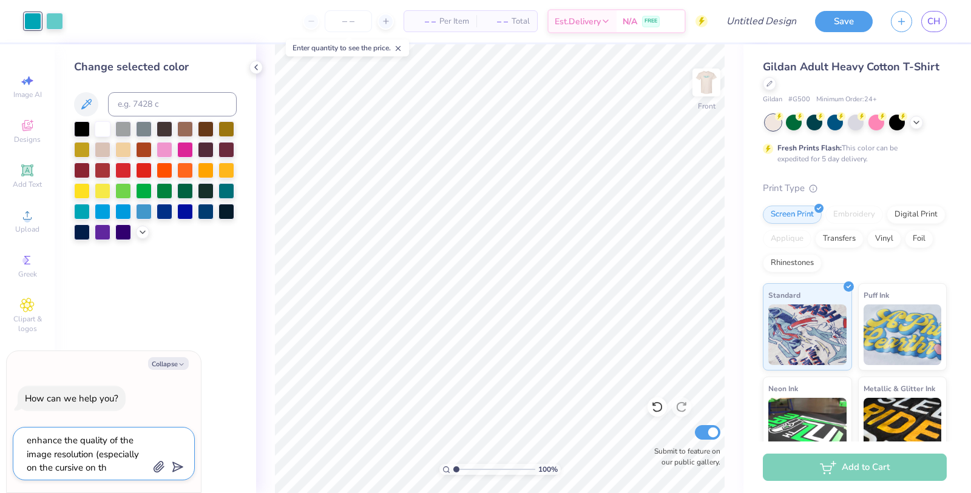
type textarea "x"
type textarea "enhance the quality of the image resolution (especially on the cursive on the"
type textarea "x"
type textarea "enhance the quality of the image resolution (especially on the cursive on the b"
type textarea "x"
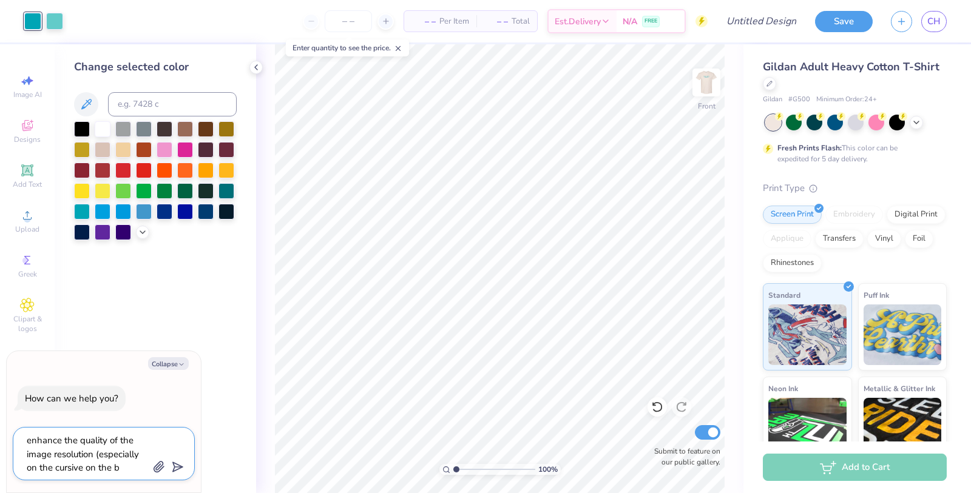
type textarea "enhance the quality of the image resolution (especially on the cursive on the ba"
type textarea "x"
type textarea "enhance the quality of the image resolution (especially on the cursive on the b…"
type textarea "x"
type textarea "enhance the quality of the image resolution (especially on the cursive on the b…"
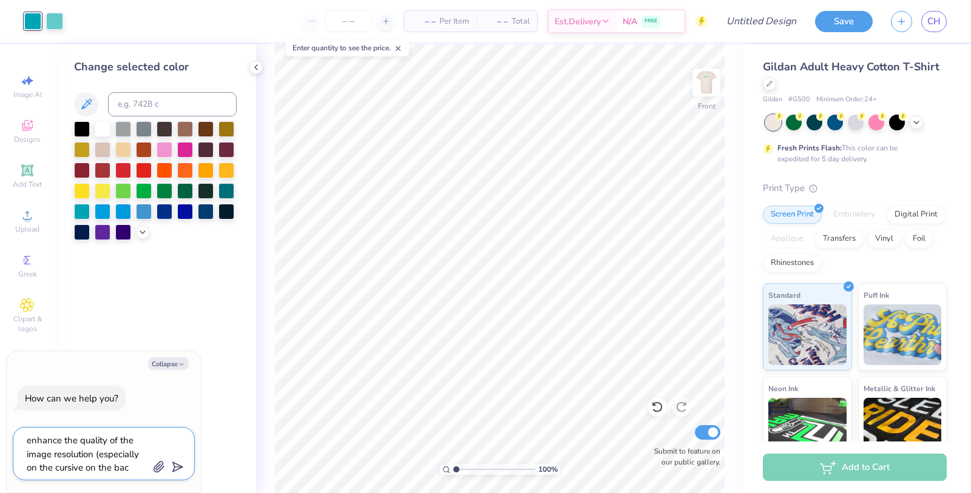
type textarea "x"
type textarea "enhance the quality of the image resolution (especially on the cursive on the b…"
type textarea "x"
type textarea "enhance the quality of the image resolution (especially on the cursive on the b…"
type textarea "x"
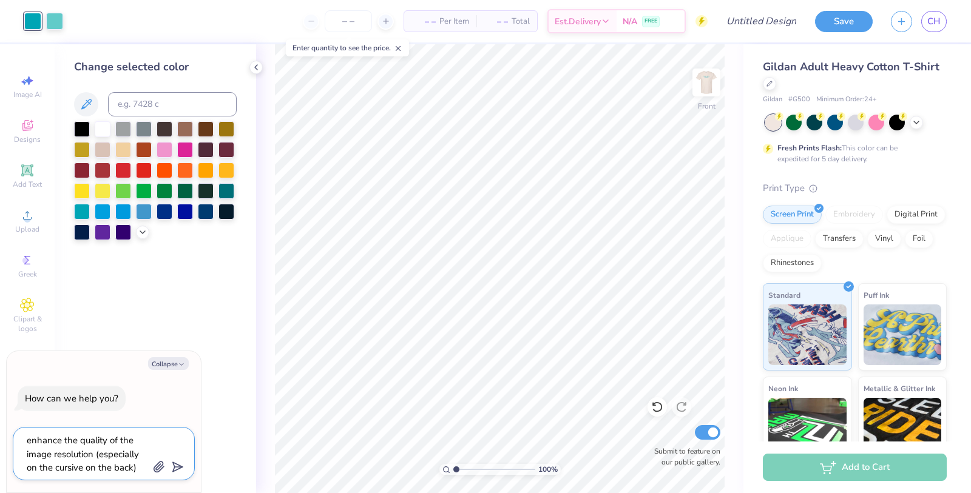
type textarea "enhance the quality of the image resolution (especially on the cursive on the b…"
type textarea "x"
type textarea "enhance the quality of the image resolution (especially on the cursive on the b…"
click at [177, 470] on icon "submit" at bounding box center [175, 467] width 17 height 17
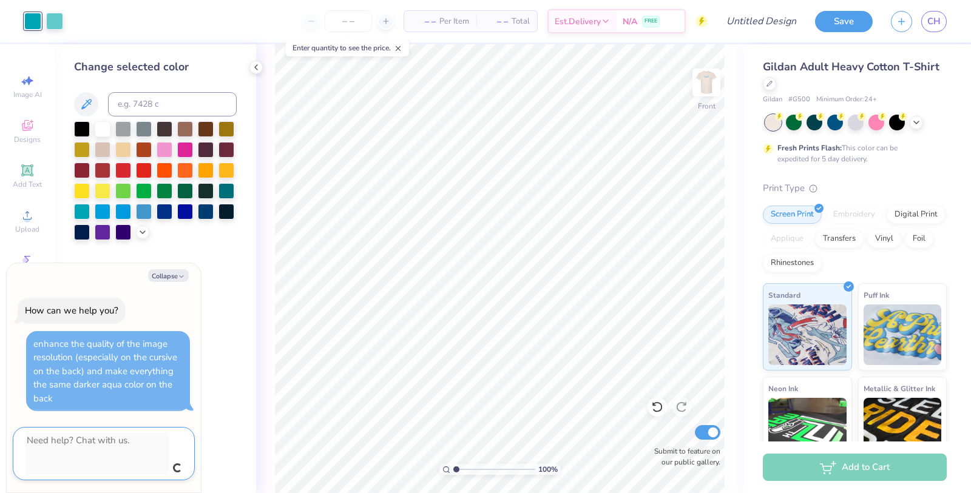
scroll to position [0, 0]
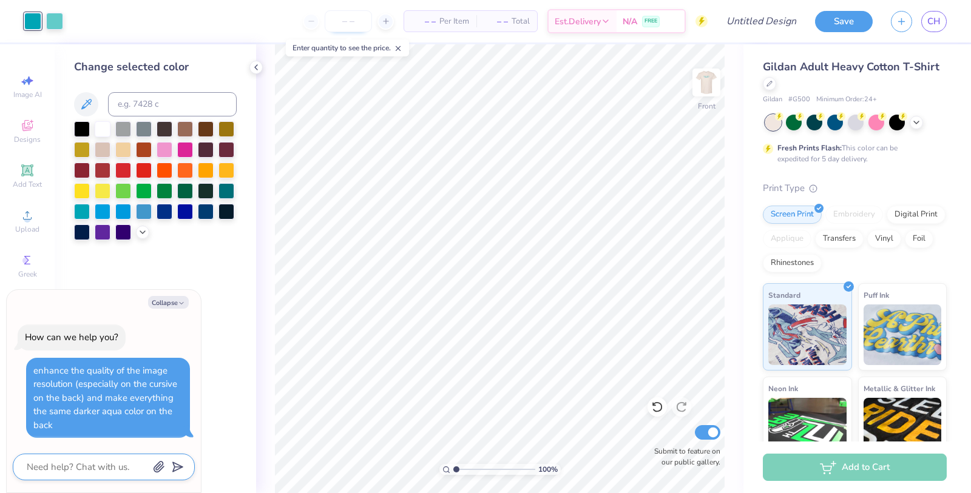
click at [345, 15] on input "number" at bounding box center [348, 21] width 47 height 22
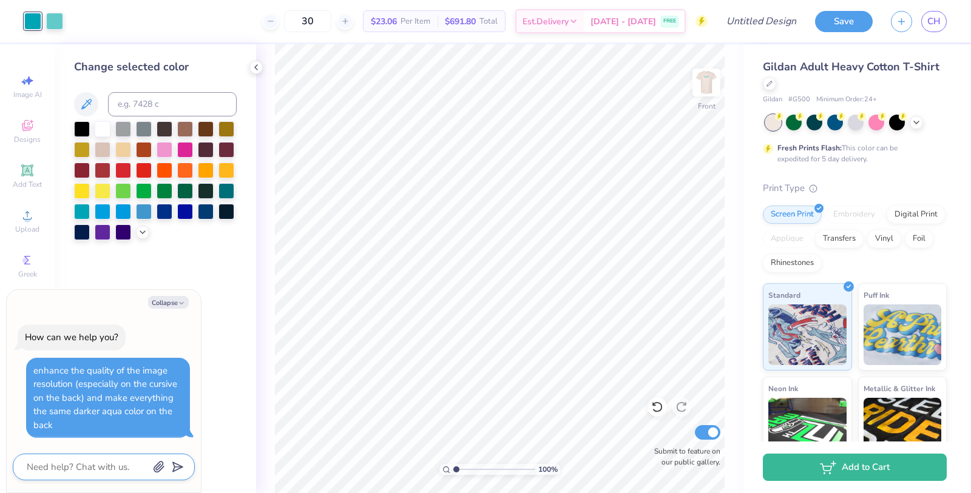
click at [201, 374] on div "Change selected color" at bounding box center [155, 268] width 201 height 449
click at [227, 370] on div "Change selected color" at bounding box center [155, 268] width 201 height 449
click at [187, 443] on div "How can we help you? enhance the quality of the image resolution (especially on…" at bounding box center [104, 381] width 182 height 133
click at [115, 245] on div "Change selected color" at bounding box center [155, 268] width 201 height 449
click at [157, 301] on button "Collapse" at bounding box center [168, 302] width 41 height 13
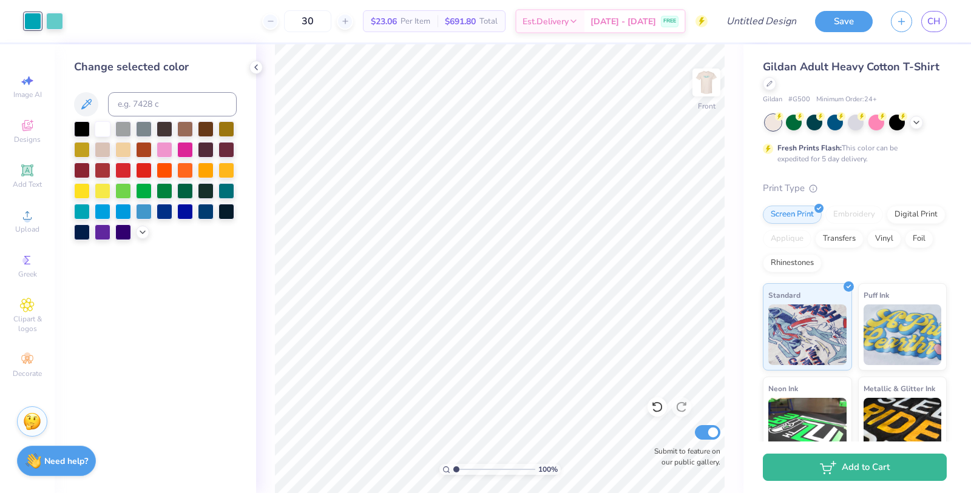
click at [35, 417] on img at bounding box center [32, 422] width 18 height 18
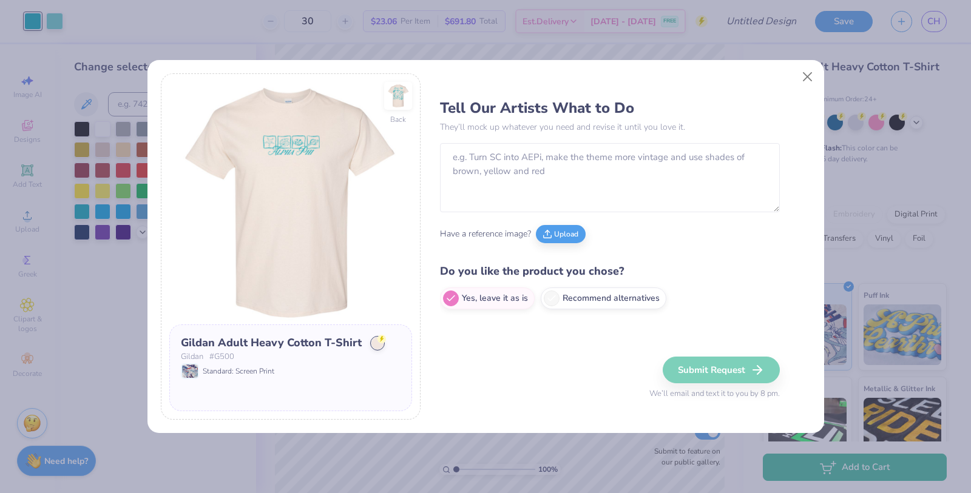
click at [547, 131] on p "They’ll mock up whatever you need and revise it until you love it." at bounding box center [610, 127] width 340 height 13
click at [529, 161] on textarea at bounding box center [610, 177] width 340 height 69
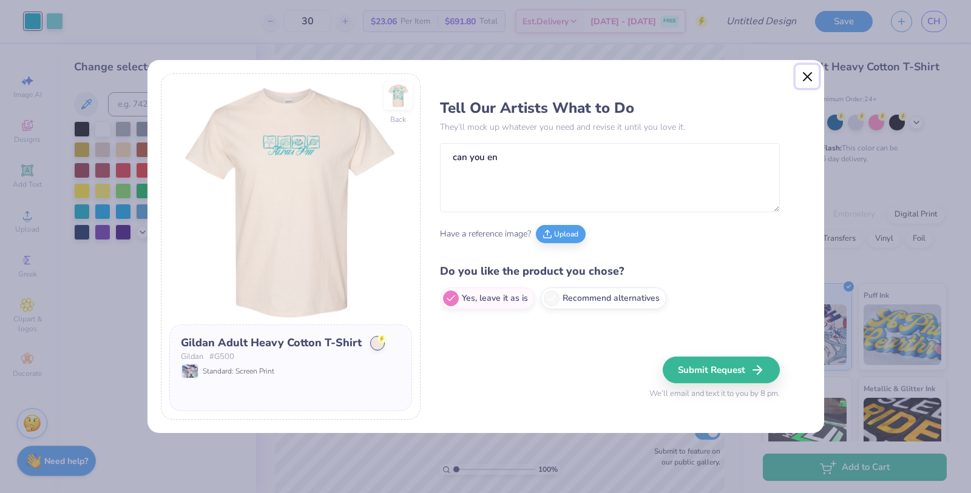
click at [814, 72] on button "Close" at bounding box center [807, 76] width 23 height 23
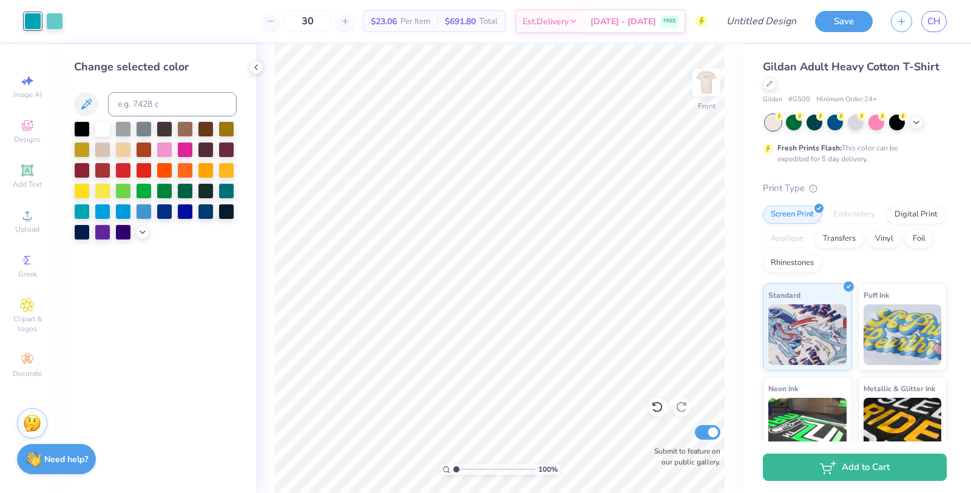
click at [43, 468] on div "Need help? Chat with us." at bounding box center [56, 459] width 79 height 30
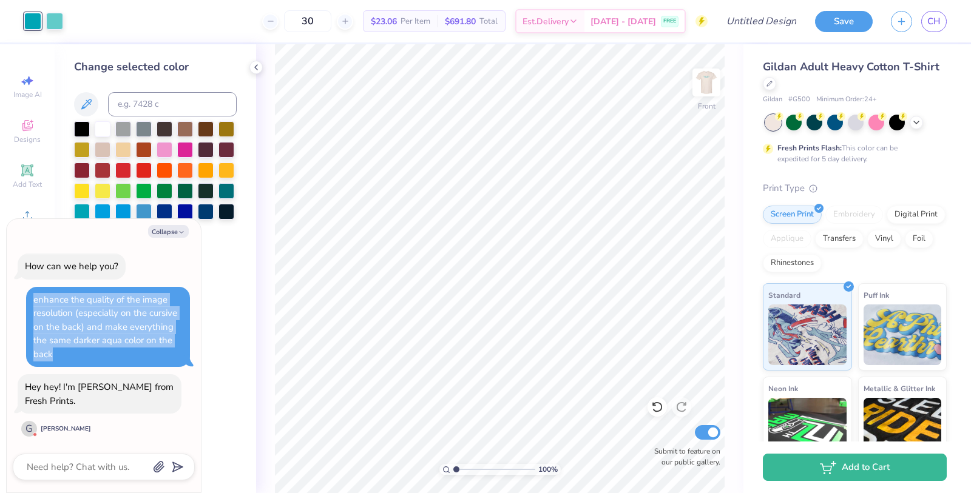
drag, startPoint x: 33, startPoint y: 300, endPoint x: 77, endPoint y: 362, distance: 75.6
click at [77, 362] on div "enhance the quality of the image resolution (especially on the cursive on the b…" at bounding box center [107, 327] width 149 height 69
copy div "enhance the quality of the image resolution (especially on the cursive on the b…"
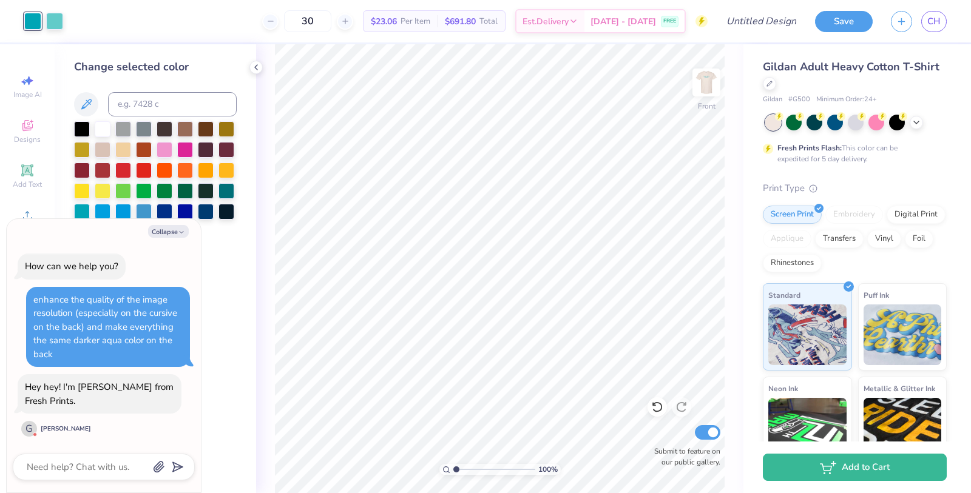
click at [41, 427] on div "[PERSON_NAME]" at bounding box center [66, 429] width 50 height 9
click at [227, 376] on div "Change selected color" at bounding box center [155, 268] width 201 height 449
click at [272, 305] on div "100 % Front Submit to feature on our public gallery." at bounding box center [499, 268] width 487 height 449
click at [154, 232] on button "Collapse" at bounding box center [168, 231] width 41 height 13
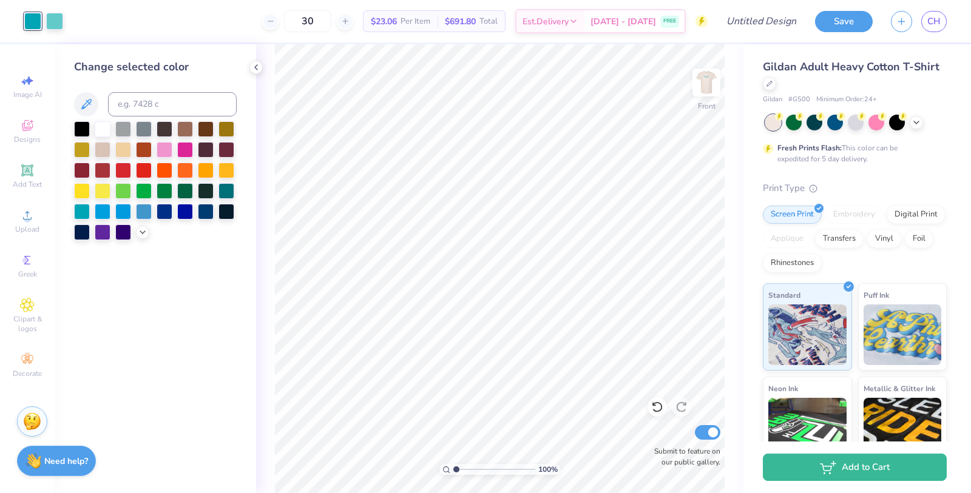
click at [35, 422] on img at bounding box center [32, 422] width 18 height 18
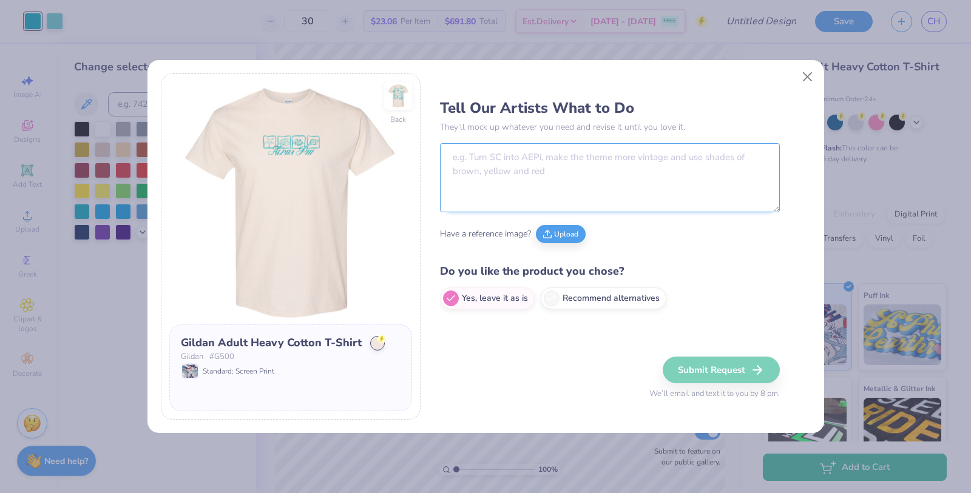
click at [532, 177] on textarea at bounding box center [610, 177] width 340 height 69
paste textarea "enhance the quality of the image resolution (especially on the cursive on the b…"
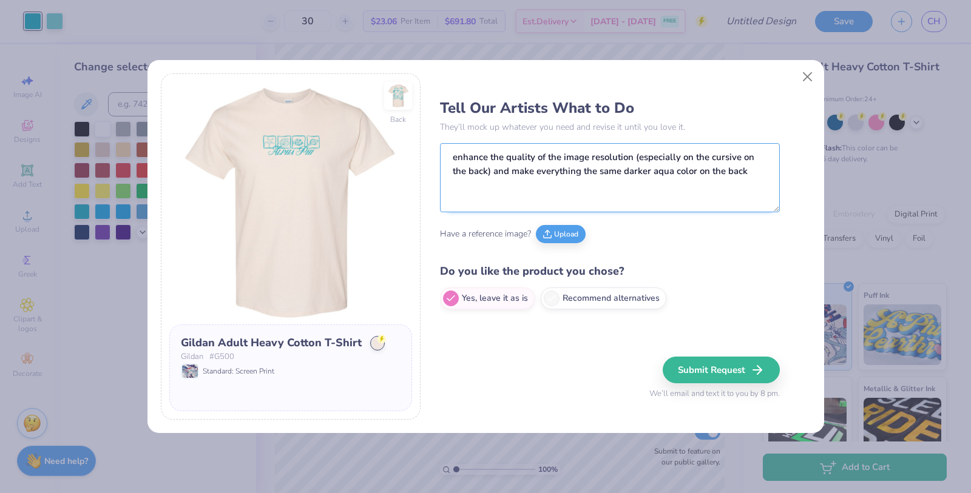
click at [451, 156] on textarea "enhance the quality of the image resolution (especially on the cursive on the b…" at bounding box center [610, 177] width 340 height 69
click at [708, 377] on button "Submit Request" at bounding box center [721, 370] width 117 height 27
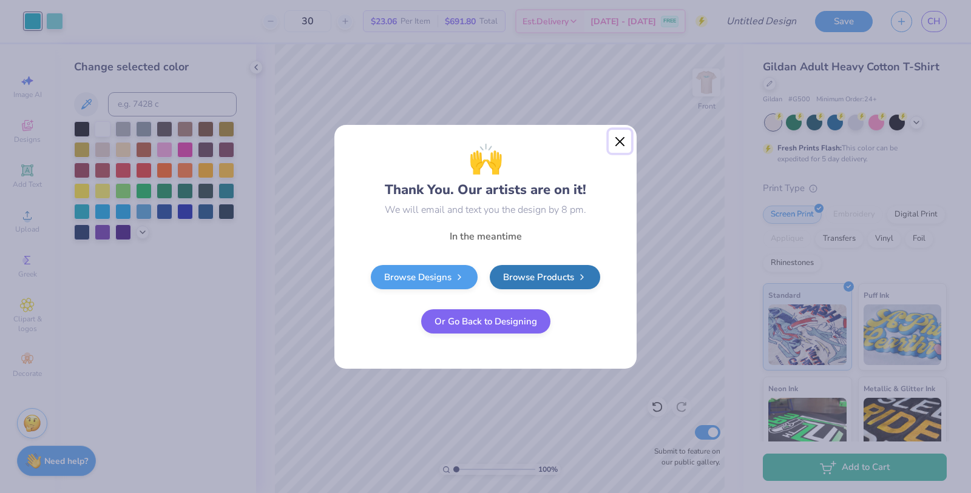
click at [618, 138] on button "Close" at bounding box center [620, 141] width 23 height 23
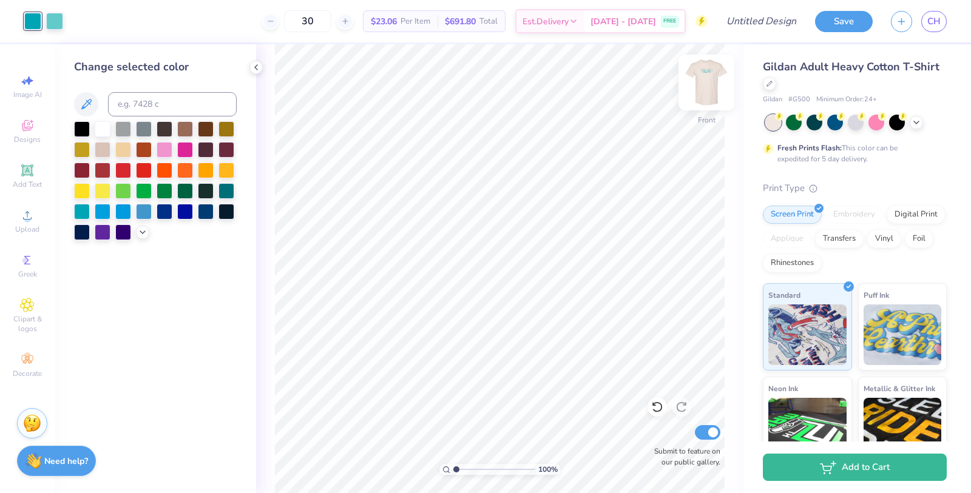
click at [708, 89] on img at bounding box center [706, 82] width 49 height 49
click at [706, 84] on img at bounding box center [706, 82] width 49 height 49
click at [703, 86] on img at bounding box center [706, 82] width 49 height 49
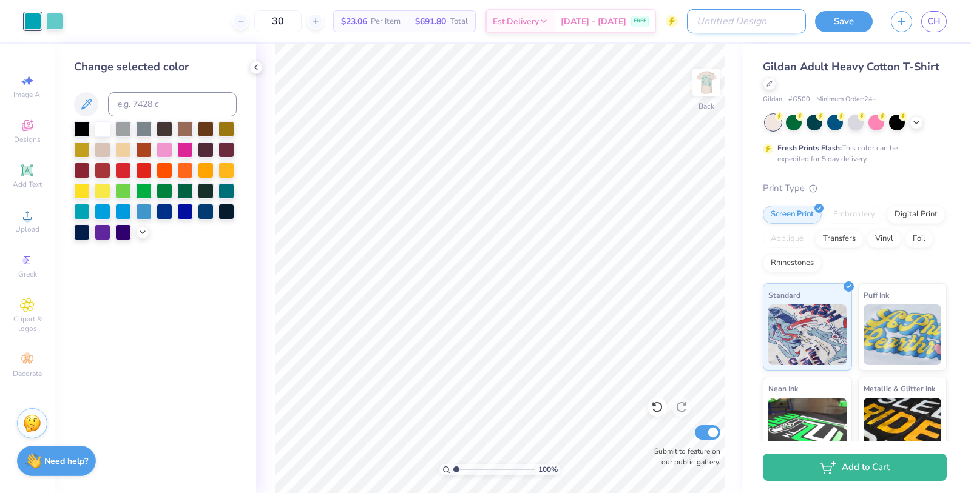
click at [771, 22] on input "Design Title" at bounding box center [746, 21] width 119 height 24
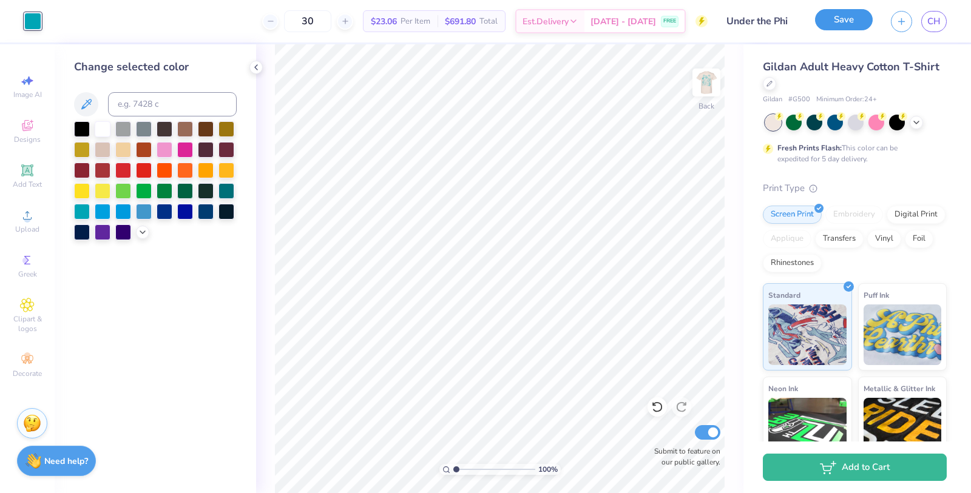
click at [842, 19] on button "Save" at bounding box center [844, 19] width 58 height 21
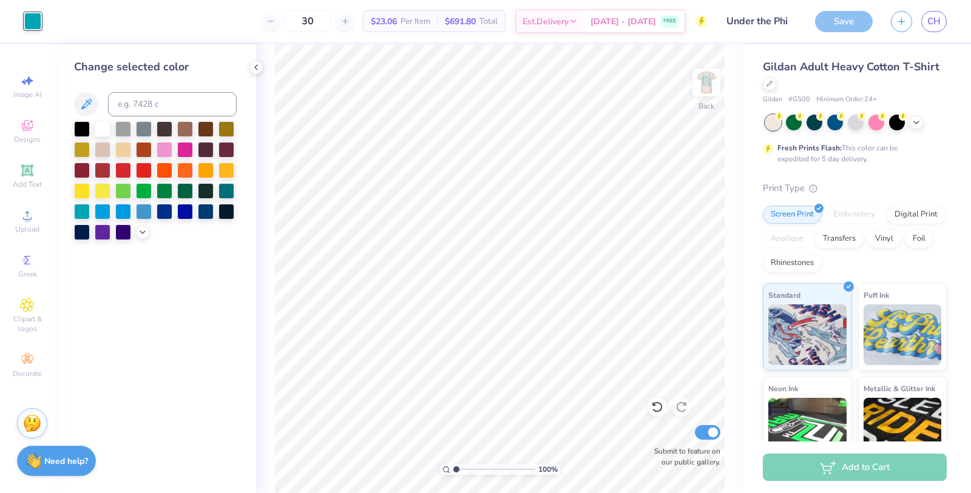
click at [856, 20] on div "Save" at bounding box center [844, 21] width 58 height 21
click at [934, 22] on span "CH" at bounding box center [933, 22] width 13 height 14
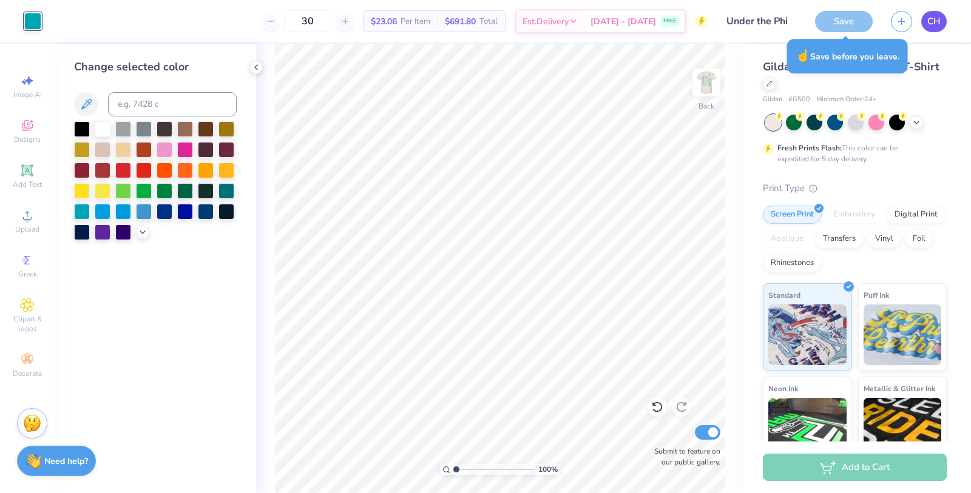
click at [932, 26] on span "CH" at bounding box center [933, 22] width 13 height 14
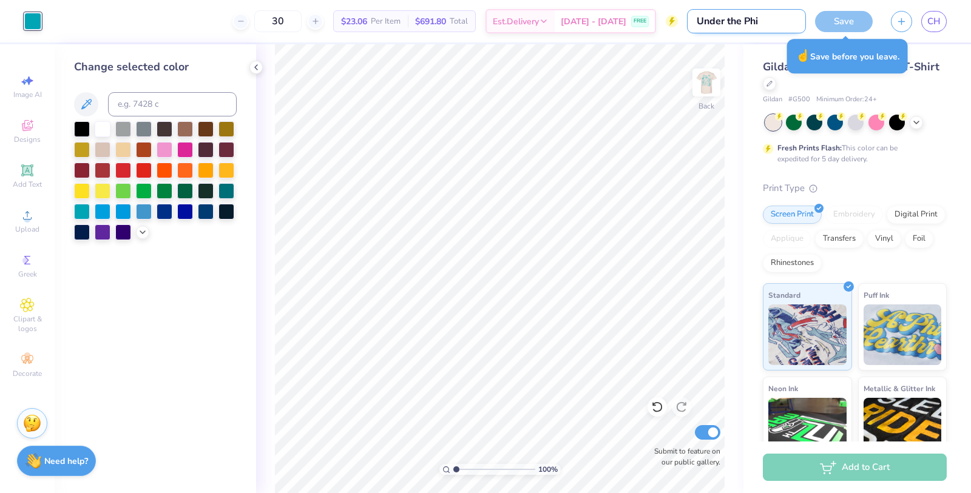
click at [793, 24] on input "Under the Phi" at bounding box center [746, 21] width 119 height 24
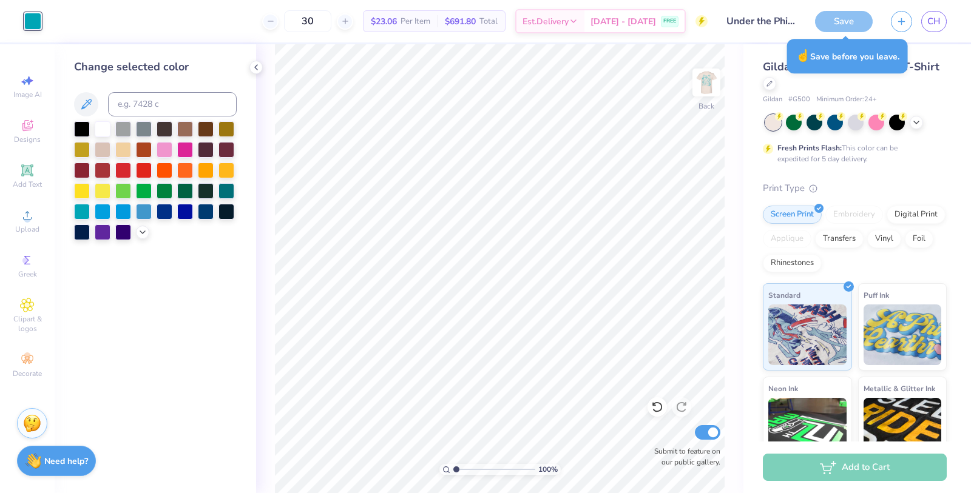
click at [839, 35] on div "☝️ Save before you leave." at bounding box center [847, 56] width 128 height 42
click at [840, 17] on div "Save" at bounding box center [844, 21] width 58 height 21
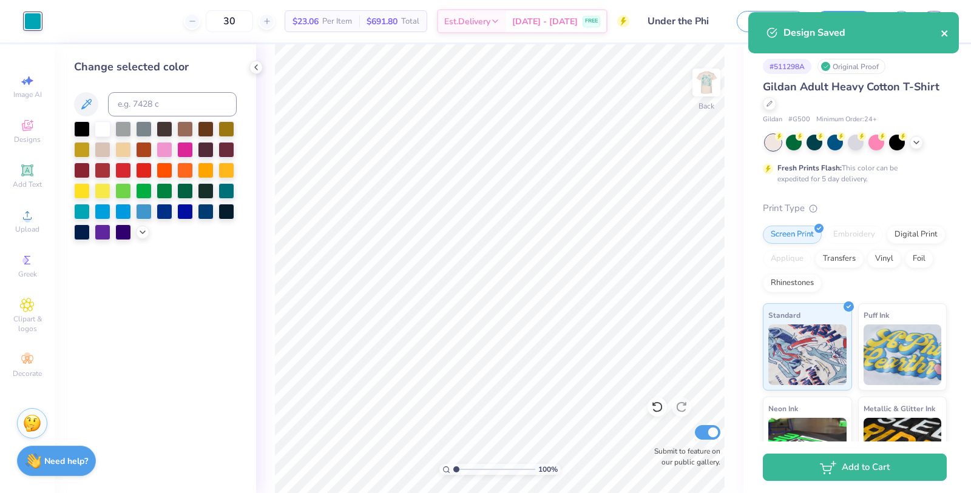
click at [942, 31] on icon "close" at bounding box center [944, 33] width 6 height 6
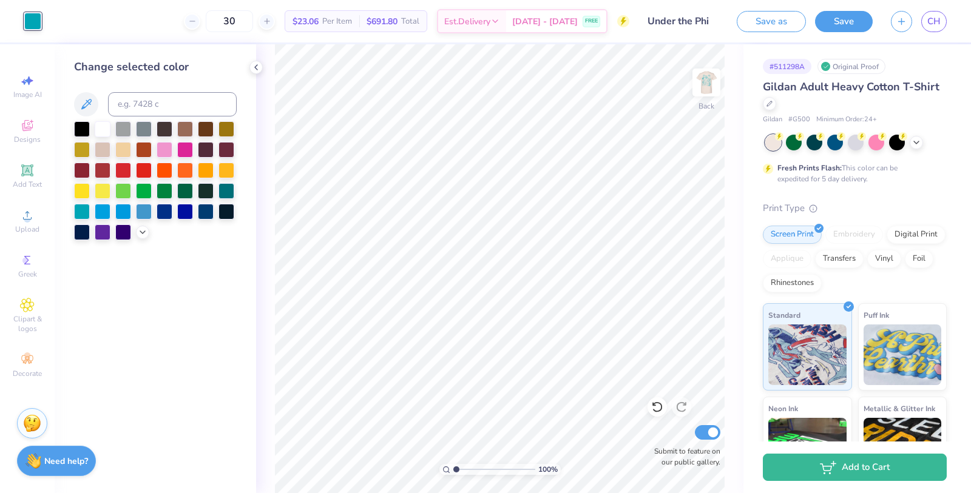
click at [930, 24] on div "Design Saved" at bounding box center [853, 37] width 215 height 55
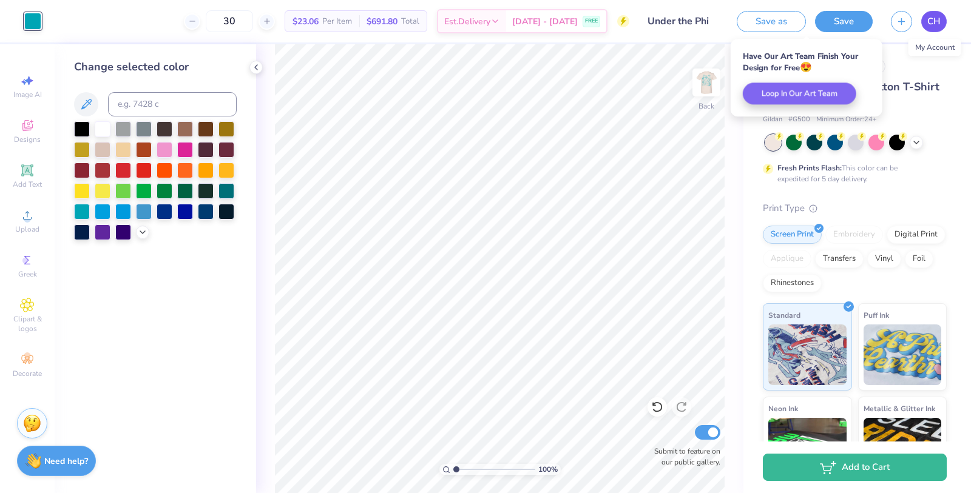
click at [933, 18] on span "CH" at bounding box center [933, 22] width 13 height 14
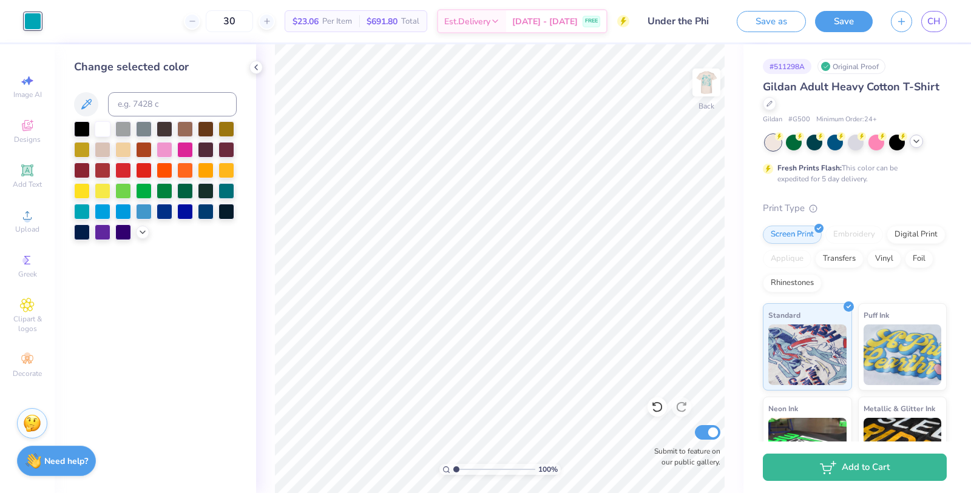
click at [912, 147] on div at bounding box center [855, 143] width 181 height 16
click at [817, 140] on div at bounding box center [814, 141] width 16 height 16
click at [811, 144] on div at bounding box center [814, 141] width 16 height 16
click at [916, 143] on icon at bounding box center [916, 142] width 10 height 10
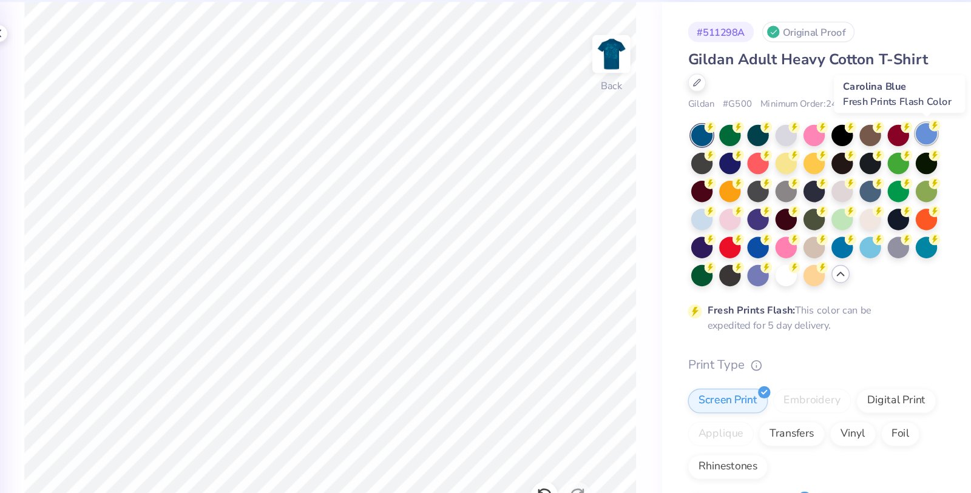
click at [936, 140] on div at bounding box center [938, 141] width 16 height 16
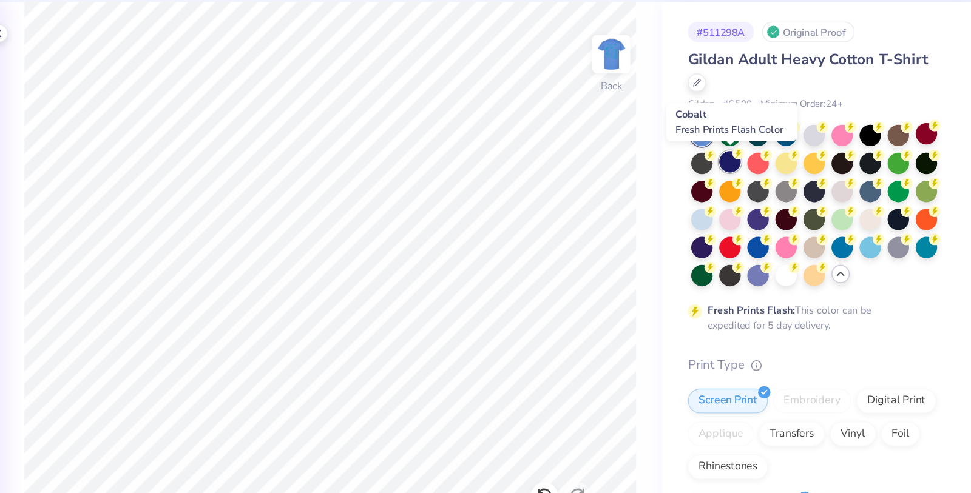
click at [801, 163] on div at bounding box center [794, 162] width 16 height 16
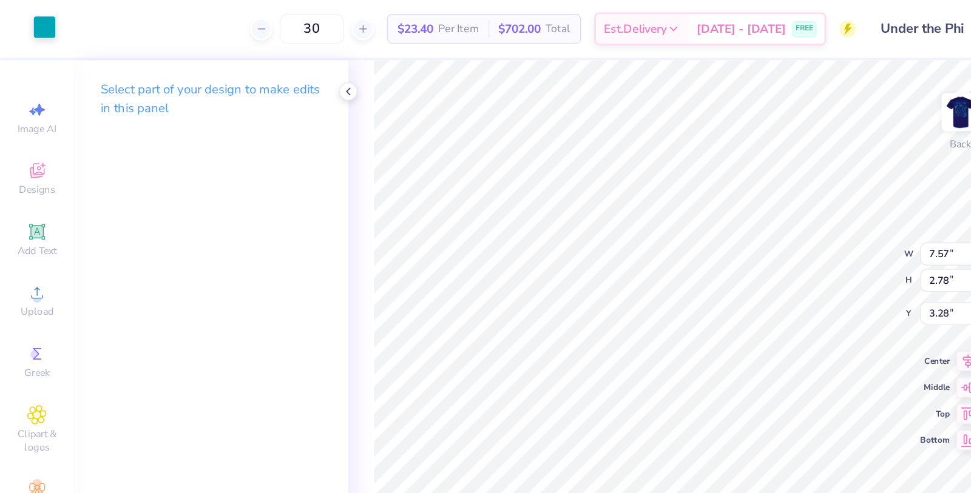
click at [27, 15] on div at bounding box center [32, 20] width 17 height 17
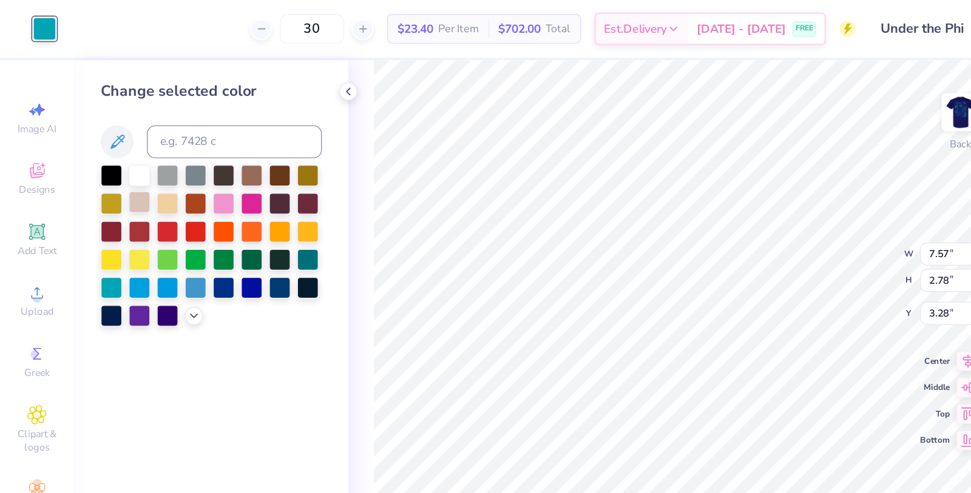
click at [104, 152] on div at bounding box center [103, 149] width 16 height 16
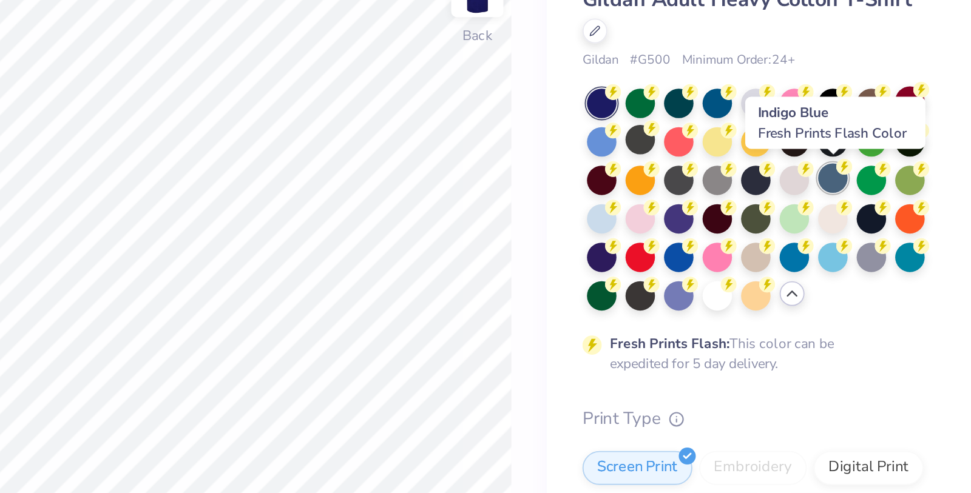
click at [896, 184] on div at bounding box center [897, 183] width 16 height 16
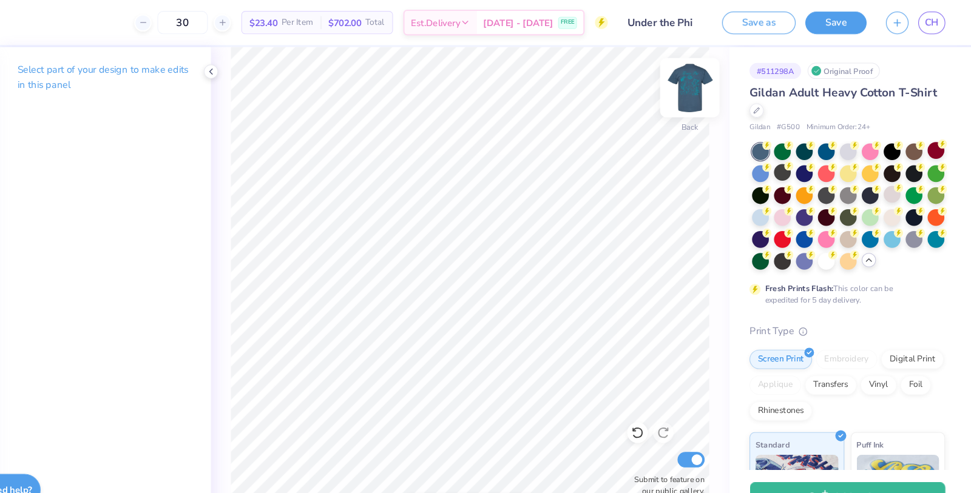
click at [720, 96] on img at bounding box center [706, 82] width 49 height 49
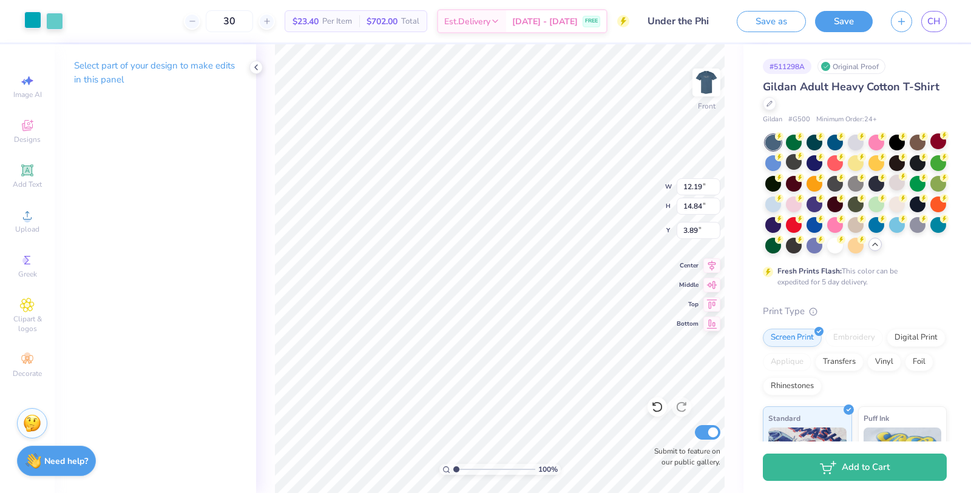
click at [38, 19] on div at bounding box center [32, 20] width 17 height 17
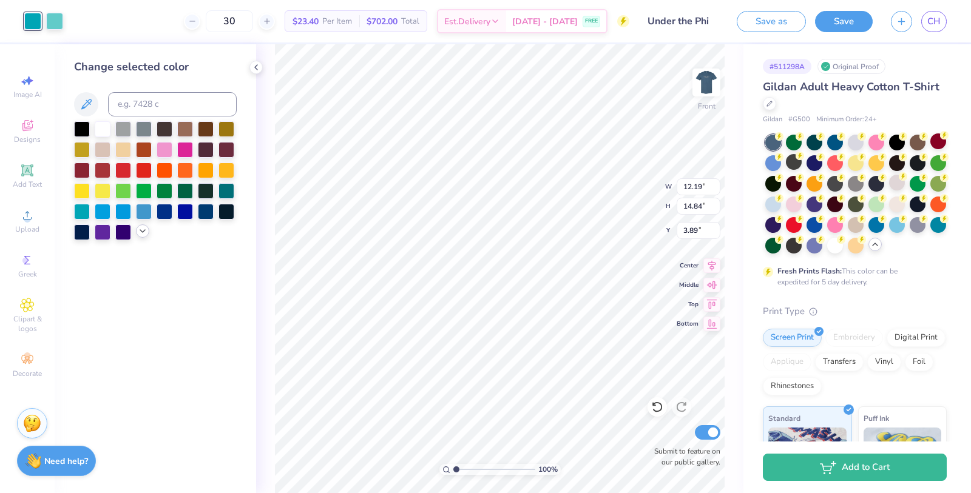
click at [142, 232] on icon at bounding box center [143, 231] width 10 height 10
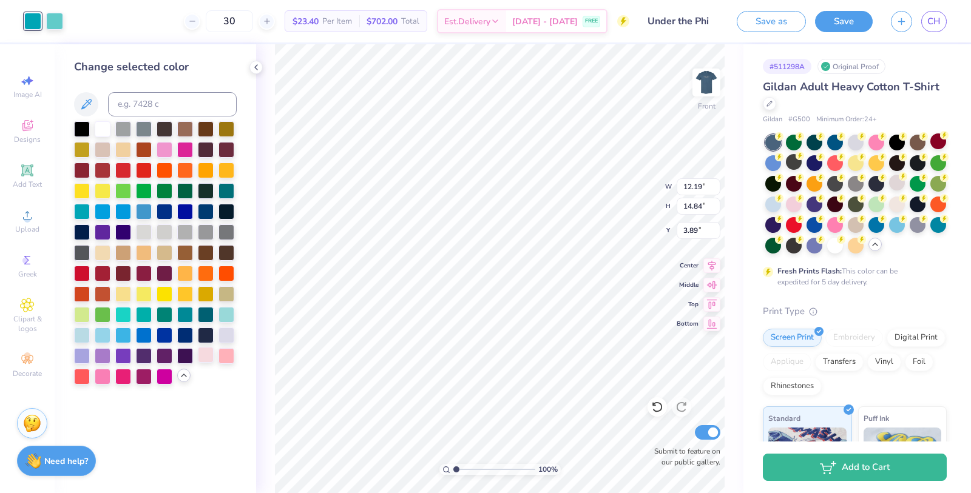
click at [208, 353] on div at bounding box center [206, 355] width 16 height 16
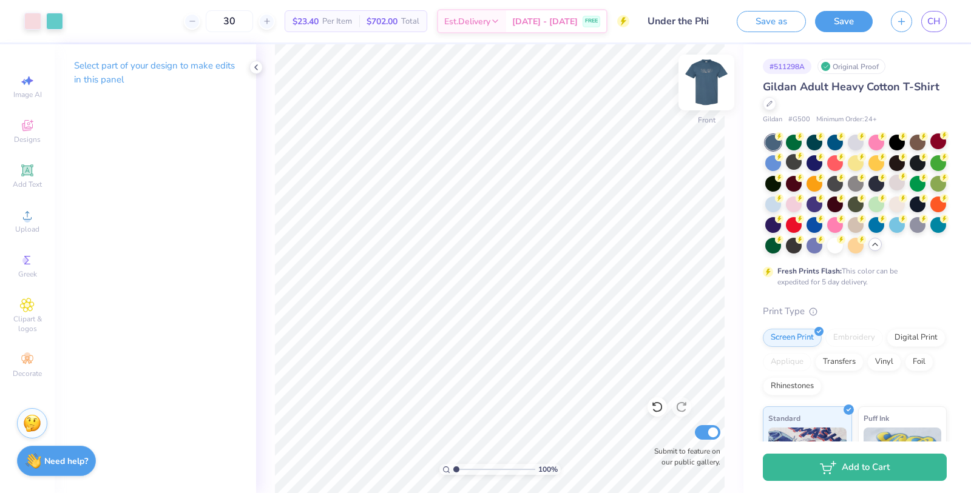
click at [703, 80] on img at bounding box center [706, 82] width 49 height 49
click at [29, 12] on div at bounding box center [32, 20] width 17 height 17
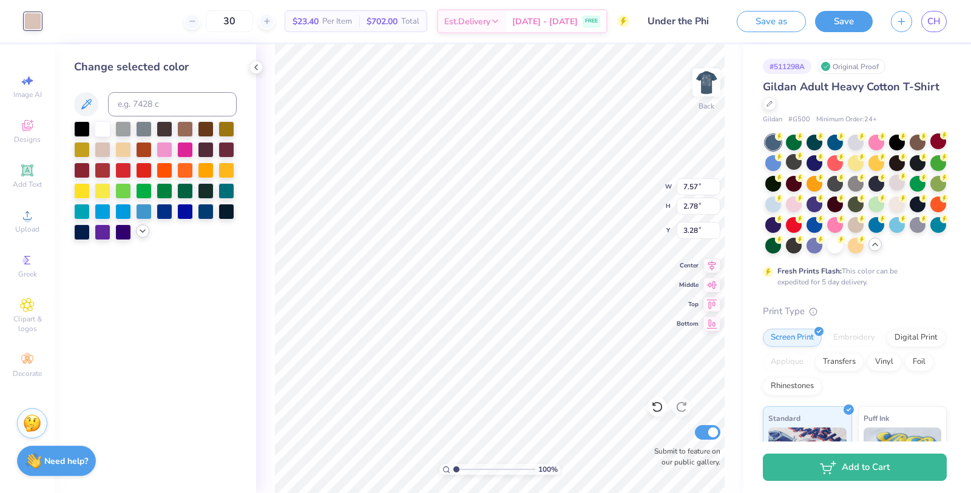
click at [146, 233] on icon at bounding box center [143, 231] width 10 height 10
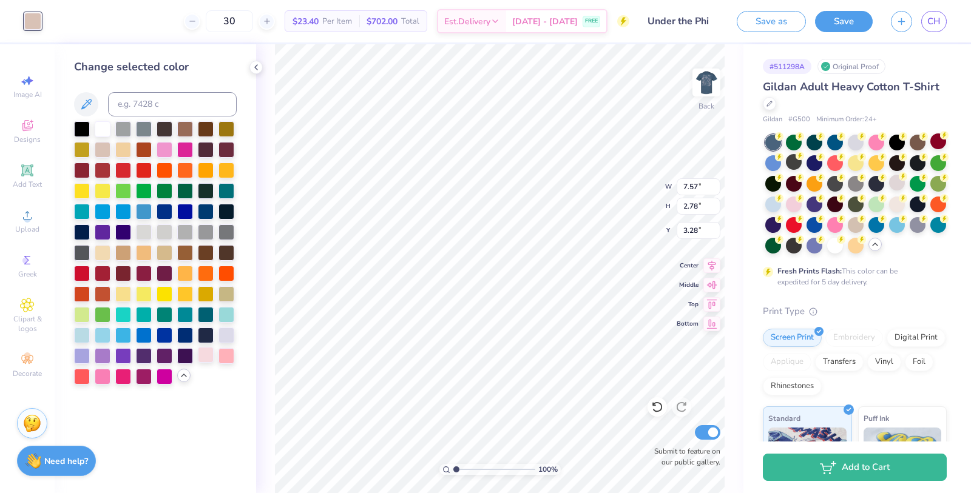
click at [206, 360] on div at bounding box center [206, 355] width 16 height 16
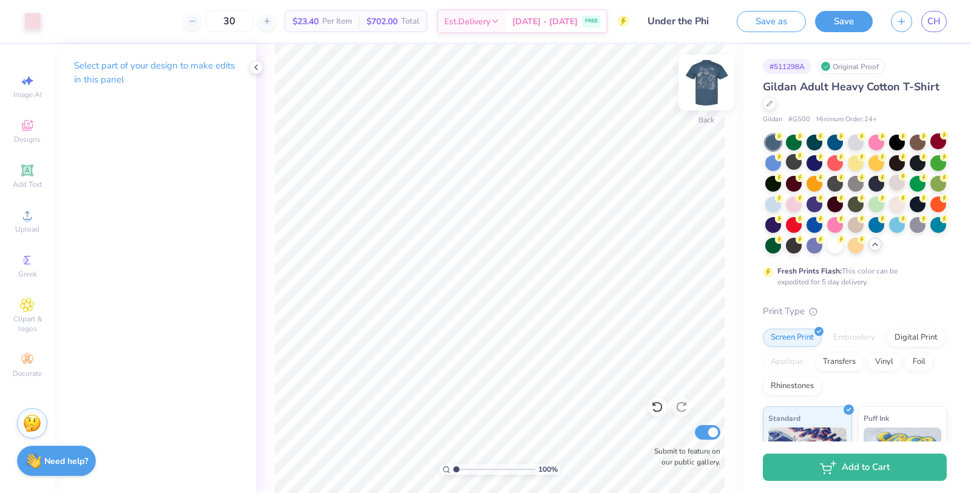
click at [696, 81] on img at bounding box center [706, 82] width 49 height 49
click at [835, 21] on button "Save" at bounding box center [844, 19] width 58 height 21
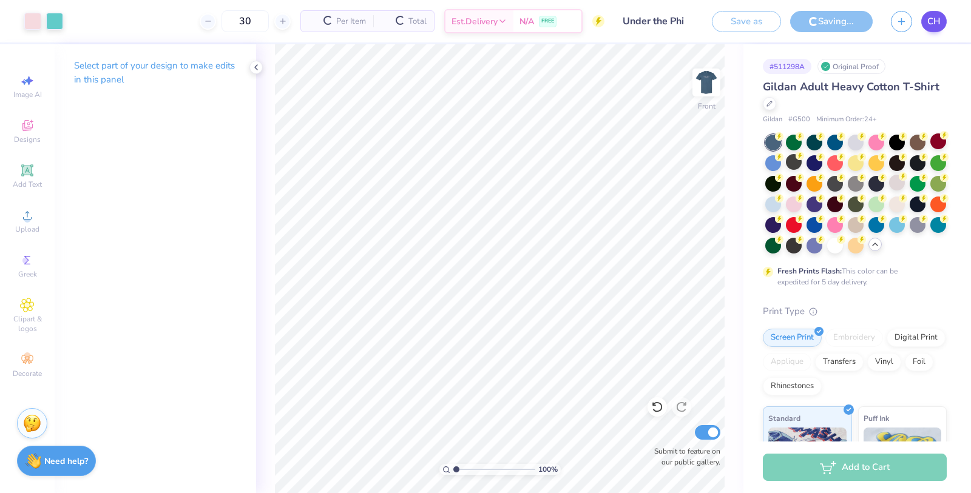
click at [933, 16] on span "CH" at bounding box center [933, 22] width 13 height 14
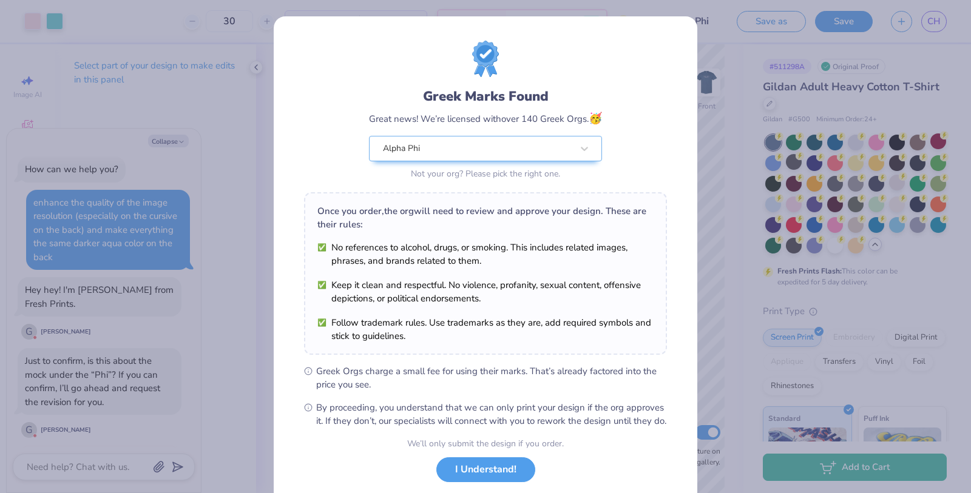
scroll to position [72, 0]
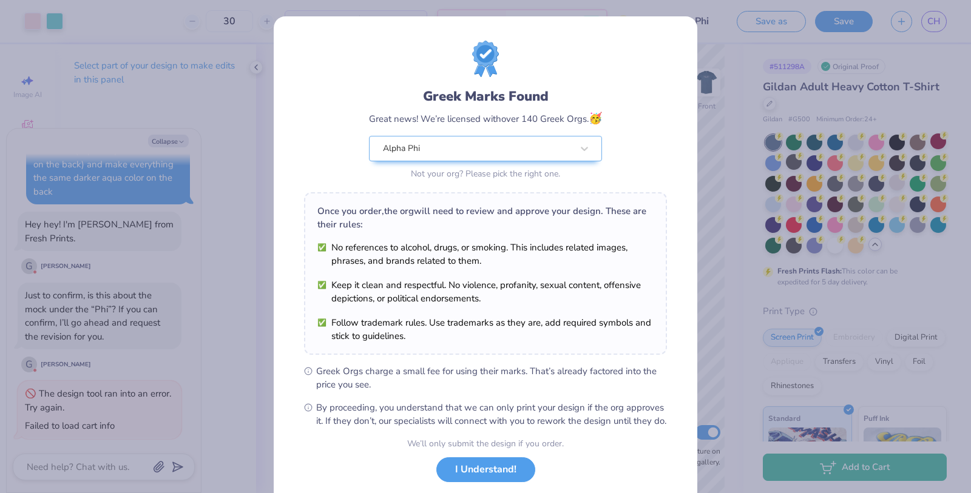
click at [686, 64] on div "Greek Marks Found Great news! We’re licensed with over 140 Greek Orgs. 🥳 Alpha …" at bounding box center [486, 277] width 424 height 522
click at [743, 55] on div "Greek Marks Found Great news! We’re licensed with over 140 Greek Orgs. 🥳 Alpha …" at bounding box center [485, 246] width 971 height 493
